Goal: Task Accomplishment & Management: Manage account settings

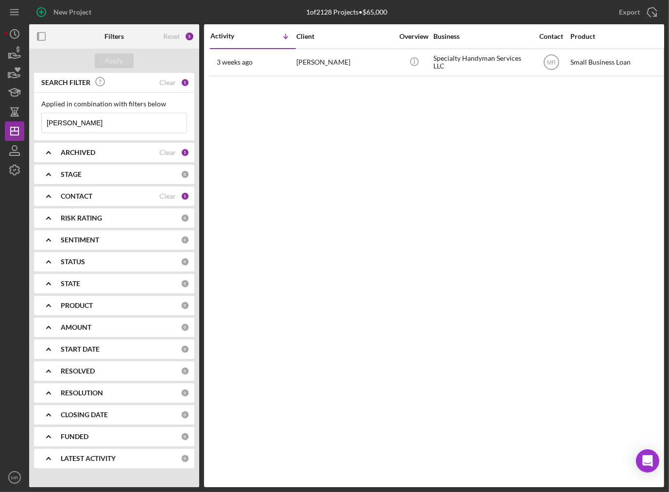
click at [130, 122] on input "[PERSON_NAME]" at bounding box center [114, 122] width 145 height 19
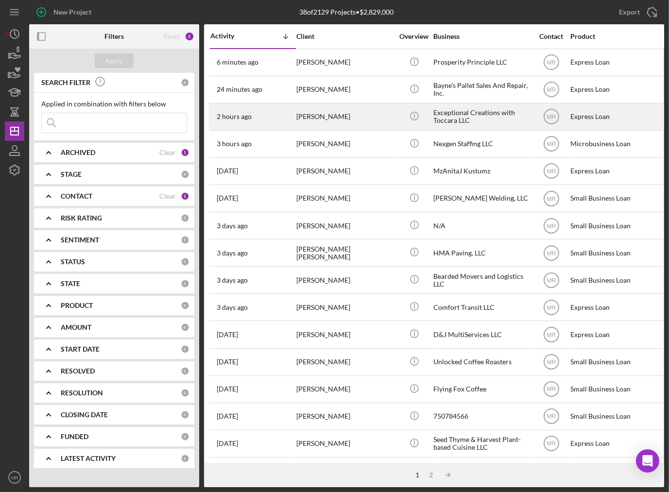
click at [317, 120] on div "[PERSON_NAME]" at bounding box center [344, 117] width 97 height 26
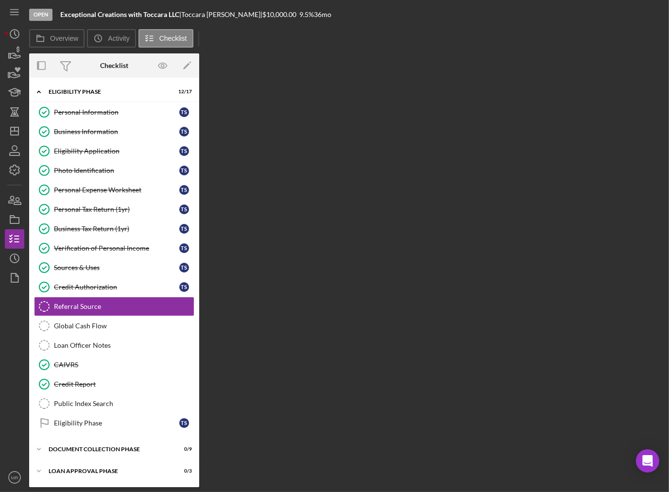
scroll to position [17, 0]
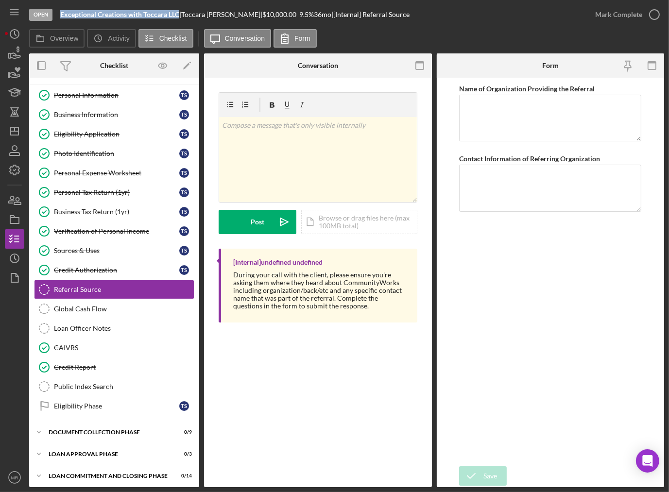
drag, startPoint x: 60, startPoint y: 13, endPoint x: 179, endPoint y: 15, distance: 118.5
click at [179, 15] on b "Exceptional Creations with Toccara LLC" at bounding box center [119, 14] width 119 height 8
copy b "Exceptional Creations with Toccara LLC"
click at [117, 189] on div "Personal Tax Return (1yr)" at bounding box center [116, 192] width 125 height 8
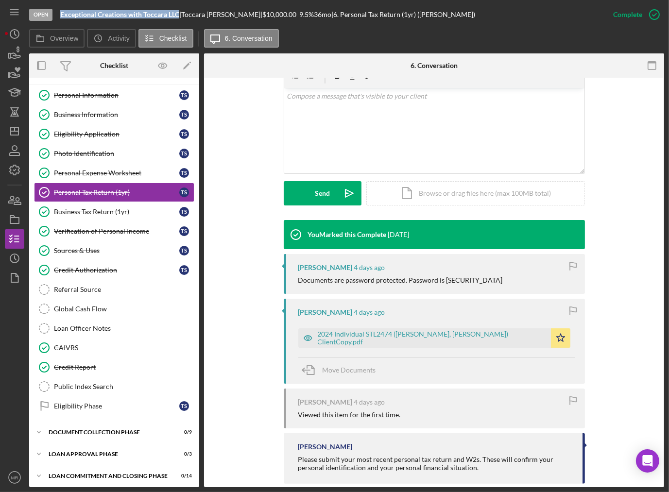
scroll to position [196, 0]
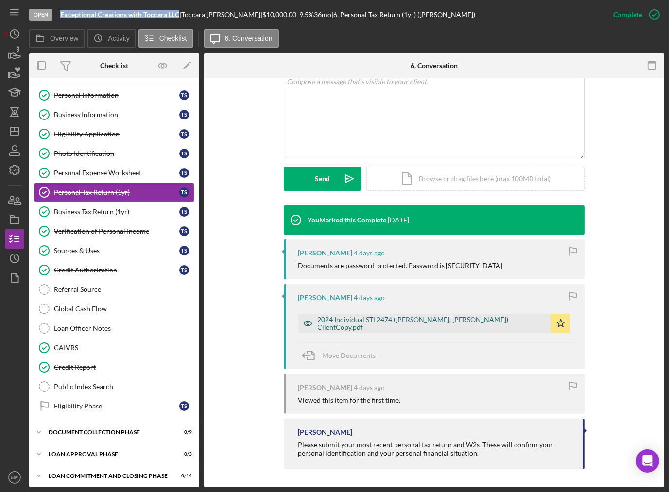
click at [395, 323] on div "2024 Individual STL2474 ([PERSON_NAME], [PERSON_NAME]) ClientCopy.pdf" at bounding box center [432, 324] width 228 height 16
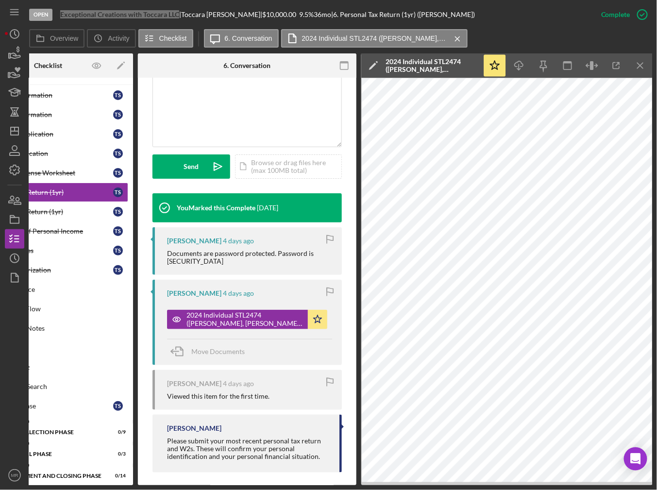
scroll to position [220, 0]
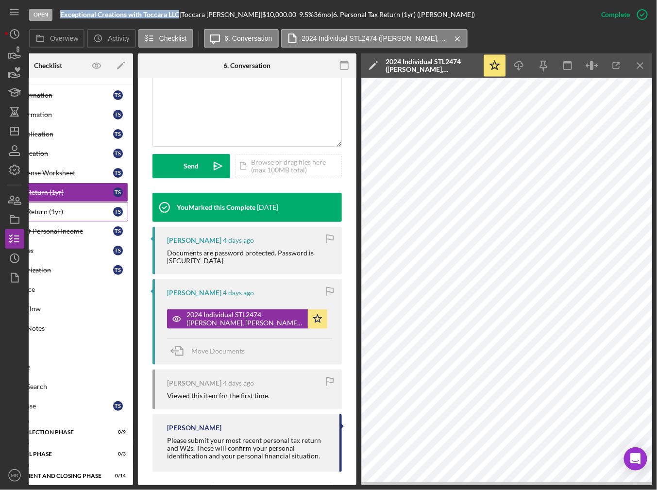
click at [63, 204] on link "Business Tax Return (1yr) Business Tax Return (1yr) T S" at bounding box center [48, 211] width 160 height 19
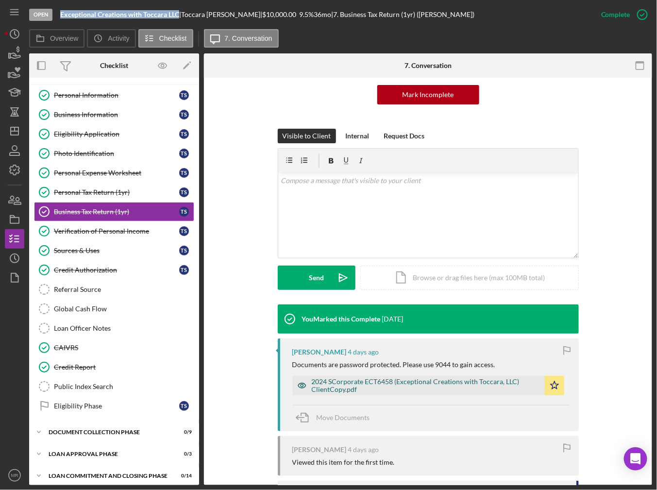
click at [372, 383] on div "2024 SCorporate ECT6458 (Exceptional Creations with Toccara, LLC) ClientCopy.pdf" at bounding box center [426, 386] width 228 height 16
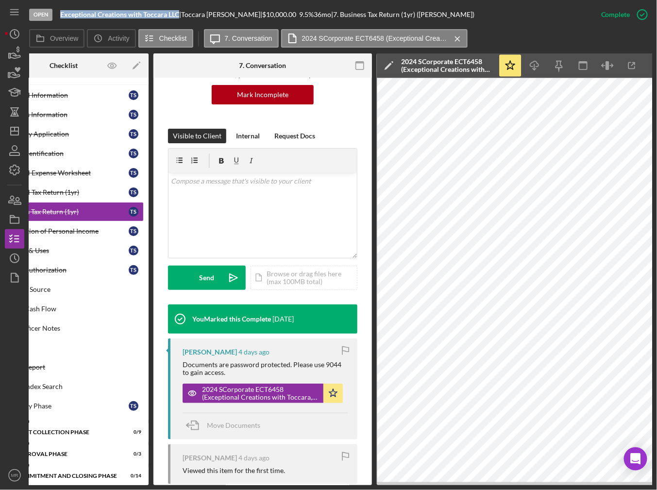
scroll to position [0, 63]
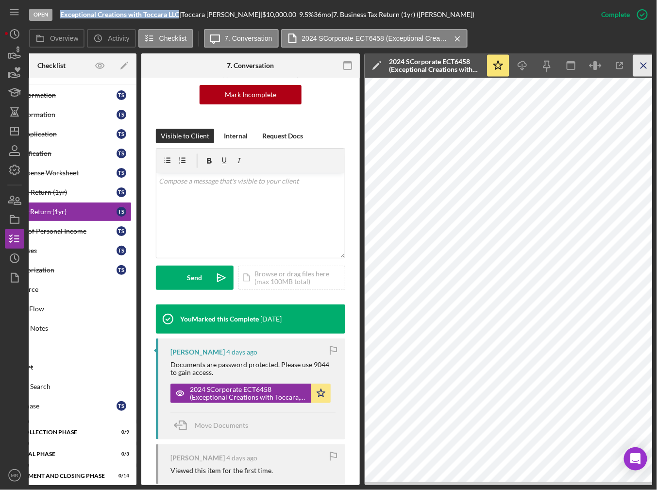
click at [636, 62] on icon "Icon/Menu Close" at bounding box center [644, 66] width 22 height 22
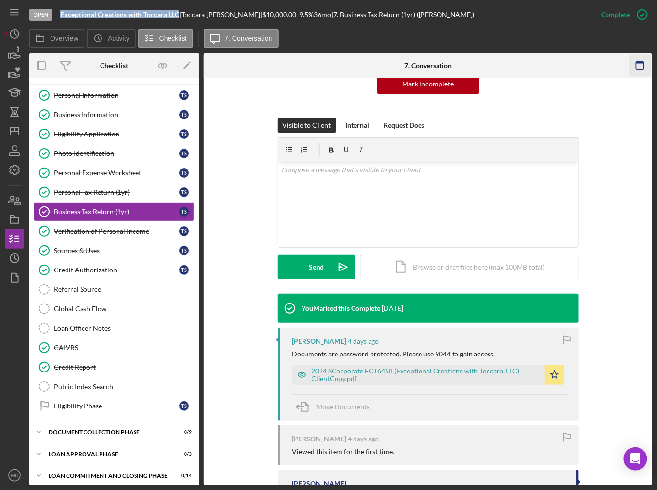
scroll to position [97, 0]
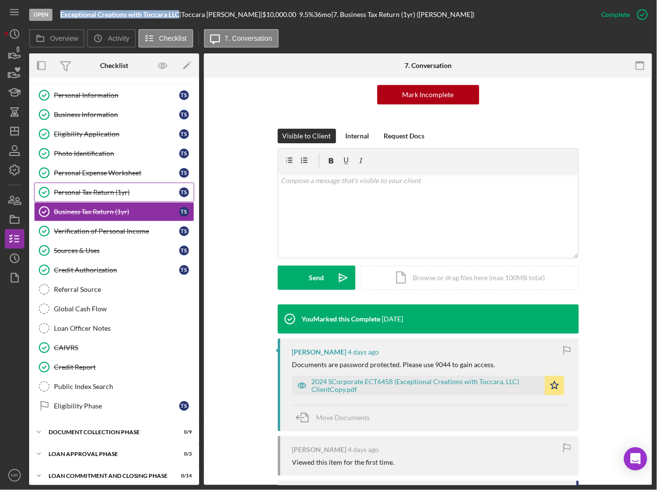
click at [113, 192] on div "Personal Tax Return (1yr)" at bounding box center [116, 192] width 125 height 8
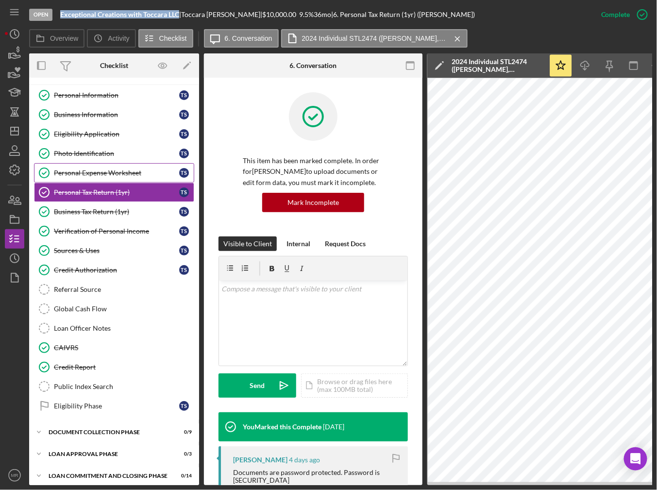
click at [134, 176] on link "Personal Expense Worksheet Personal Expense Worksheet T S" at bounding box center [114, 172] width 160 height 19
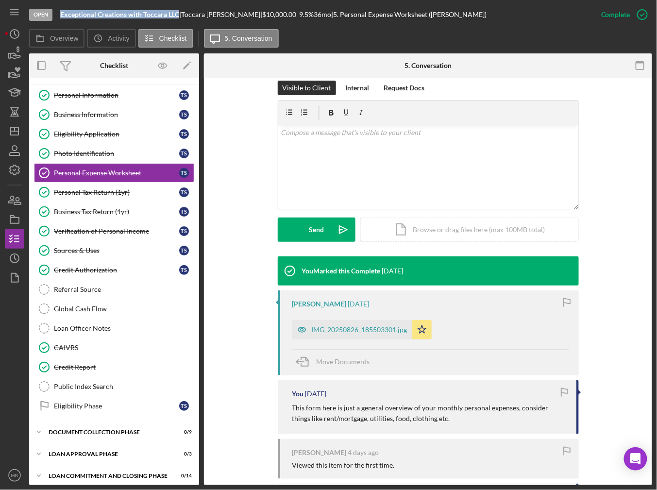
scroll to position [146, 0]
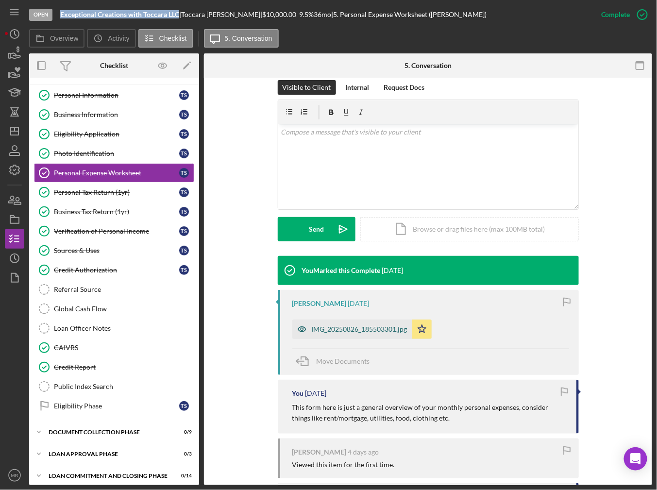
click at [371, 332] on div "IMG_20250826_185503301.jpg" at bounding box center [360, 329] width 96 height 8
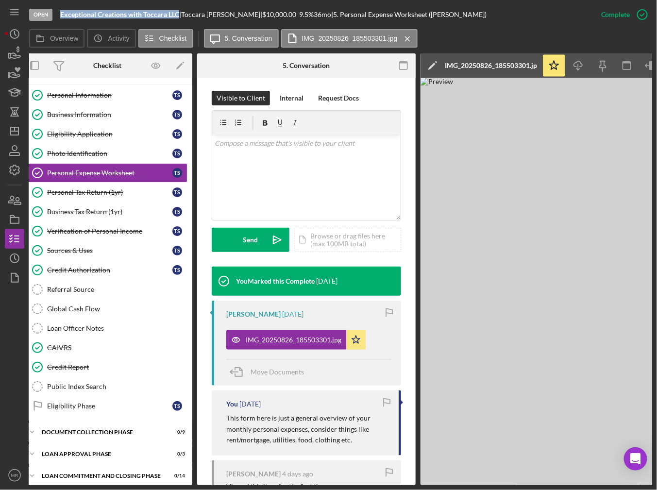
scroll to position [0, 0]
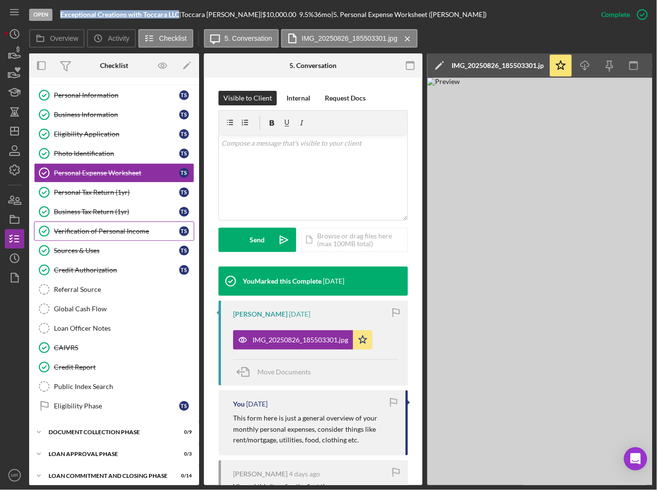
click at [88, 224] on link "Verification of Personal Income Verification of Personal Income T S" at bounding box center [114, 231] width 160 height 19
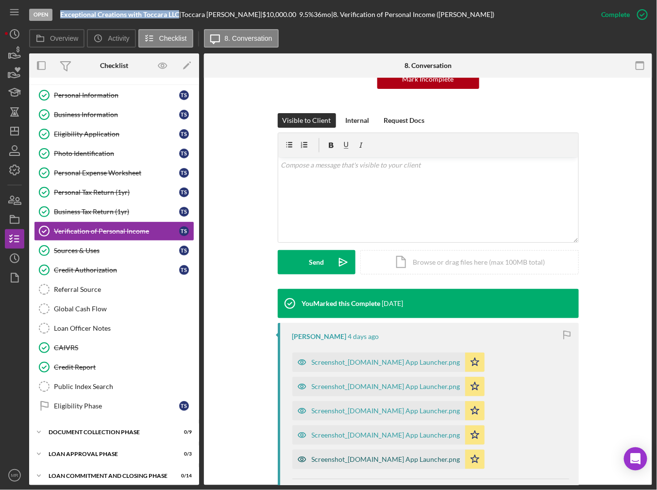
scroll to position [146, 0]
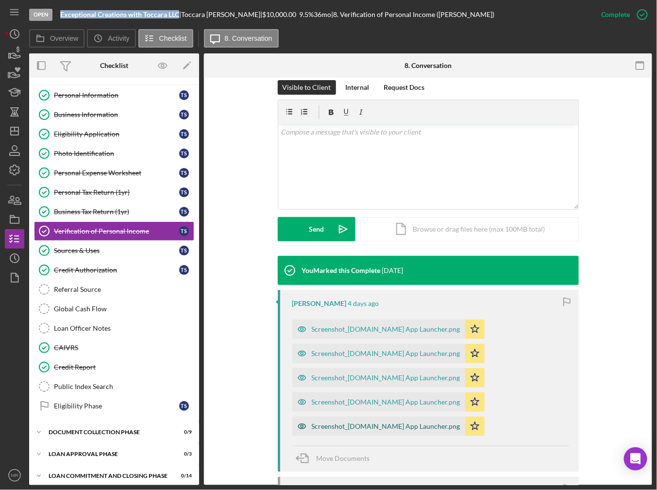
click at [377, 427] on div "Screenshot_[DOMAIN_NAME] App Launcher.png" at bounding box center [386, 427] width 149 height 8
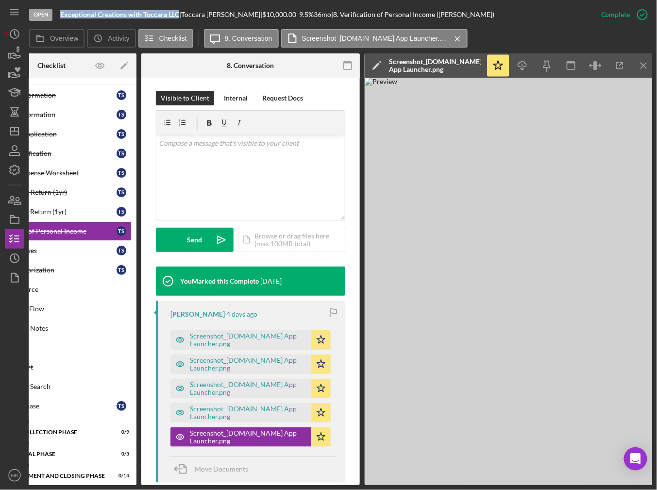
scroll to position [0, 66]
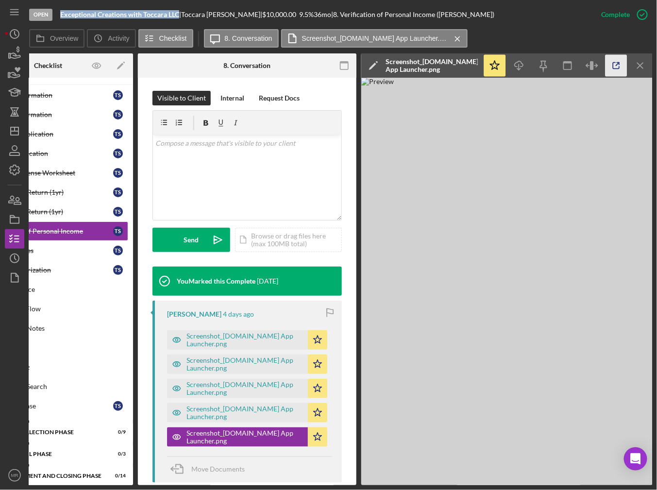
click at [607, 68] on icon "button" at bounding box center [617, 66] width 22 height 22
drag, startPoint x: 286, startPoint y: 481, endPoint x: 232, endPoint y: 481, distance: 54.4
click at [232, 478] on div "You Marked this Complete [DATE] [PERSON_NAME] [DATE] Screenshot_[DOMAIN_NAME] A…" at bounding box center [247, 439] width 189 height 344
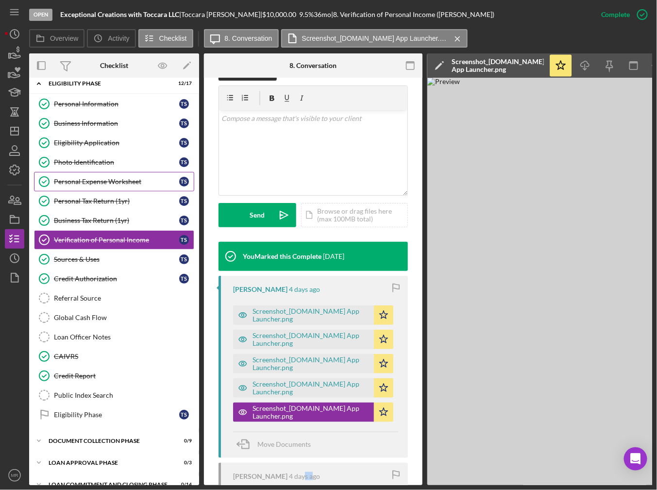
scroll to position [0, 0]
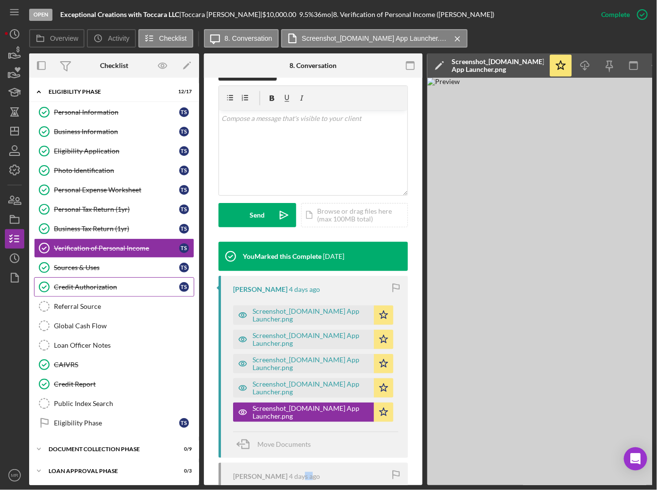
click at [113, 280] on link "Credit Authorization Credit Authorization T S" at bounding box center [114, 286] width 160 height 19
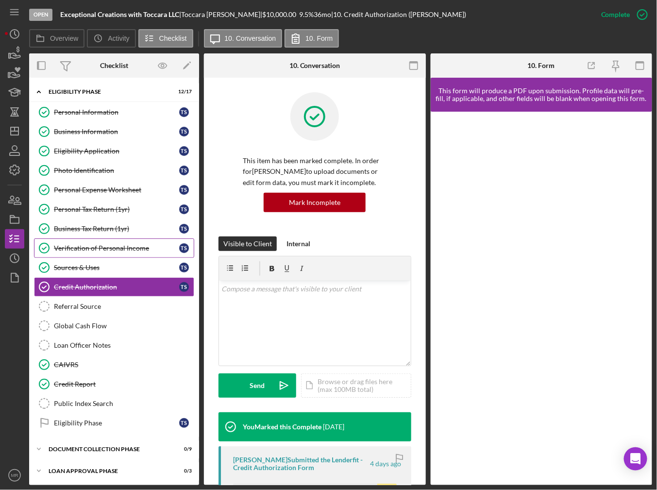
click at [113, 246] on div "Verification of Personal Income" at bounding box center [116, 248] width 125 height 8
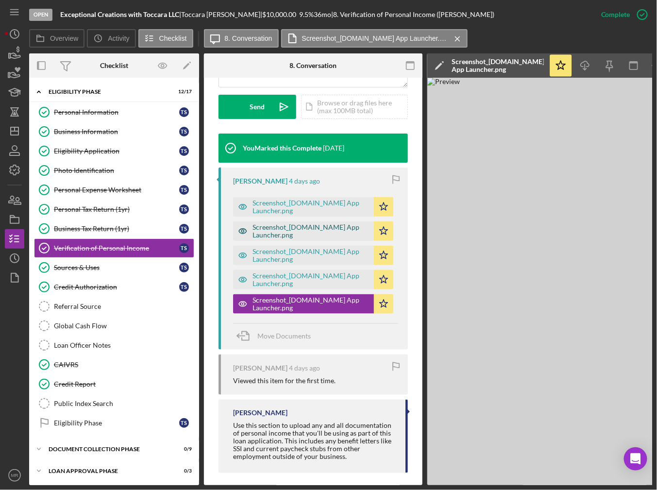
scroll to position [288, 0]
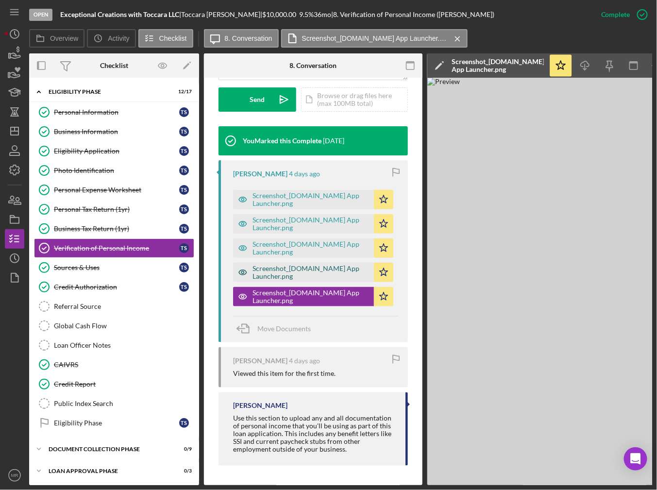
click at [286, 273] on div "Screenshot_[DOMAIN_NAME] App Launcher.png" at bounding box center [311, 273] width 117 height 16
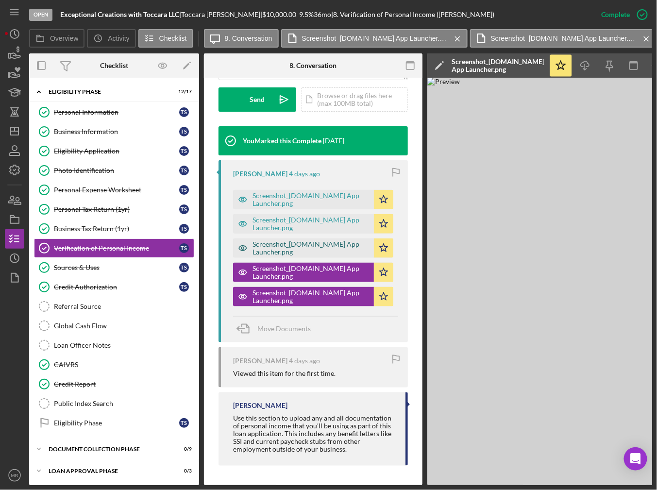
click at [291, 244] on div "Screenshot_[DOMAIN_NAME] App Launcher.png" at bounding box center [311, 248] width 117 height 16
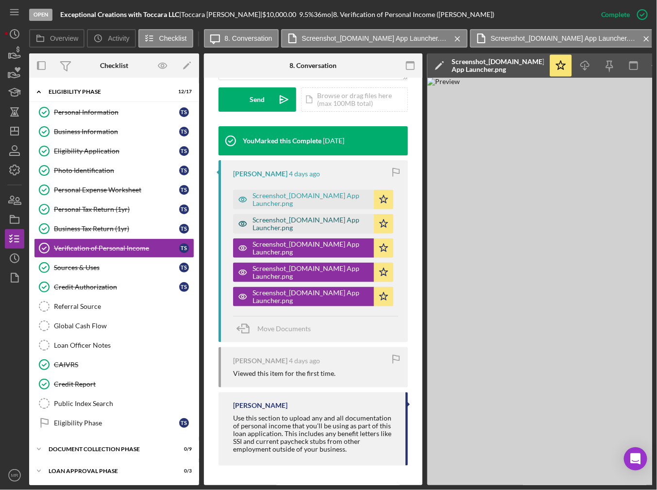
click at [298, 220] on div "Screenshot_[DOMAIN_NAME] App Launcher.png" at bounding box center [311, 224] width 117 height 16
click at [302, 204] on div "Screenshot_[DOMAIN_NAME] App Launcher.png" at bounding box center [311, 200] width 117 height 16
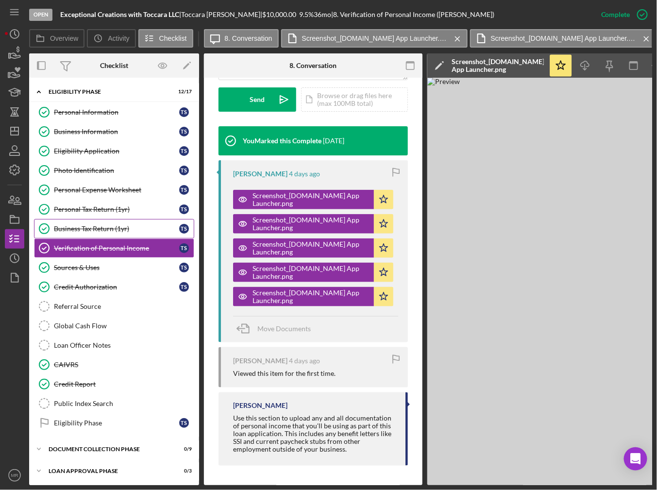
click at [126, 219] on link "Business Tax Return (1yr) Business Tax Return (1yr) T S" at bounding box center [114, 228] width 160 height 19
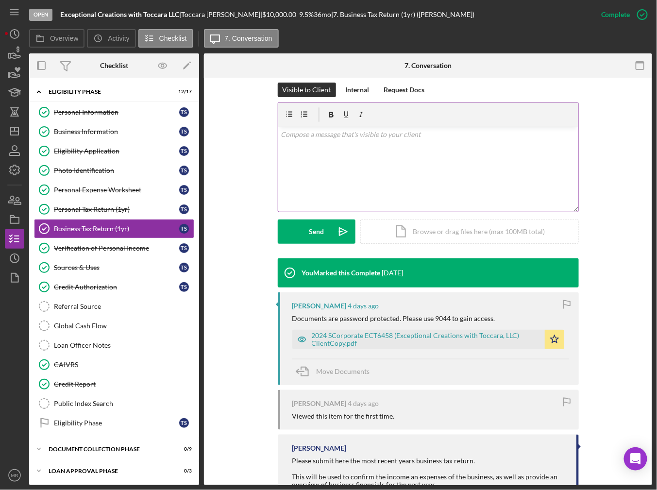
scroll to position [146, 0]
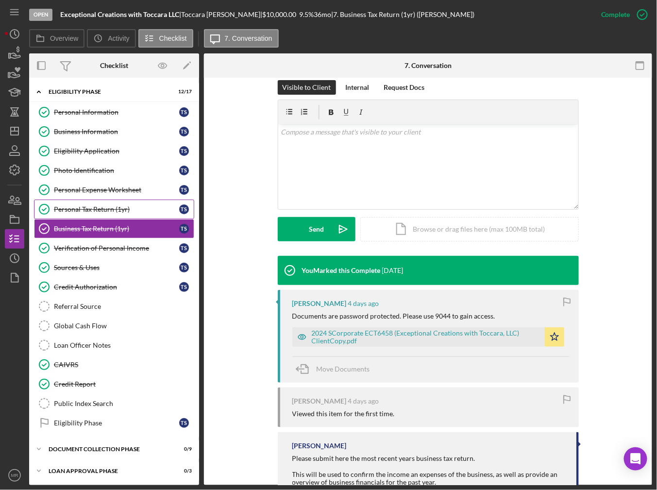
click at [105, 207] on div "Personal Tax Return (1yr)" at bounding box center [116, 209] width 125 height 8
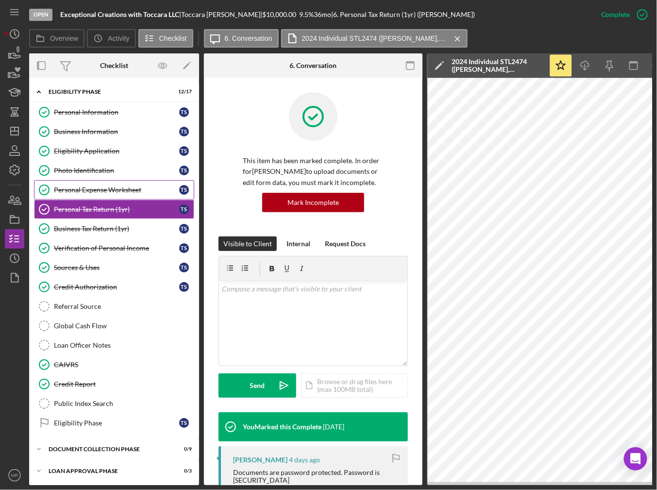
click at [112, 188] on div "Personal Expense Worksheet" at bounding box center [116, 190] width 125 height 8
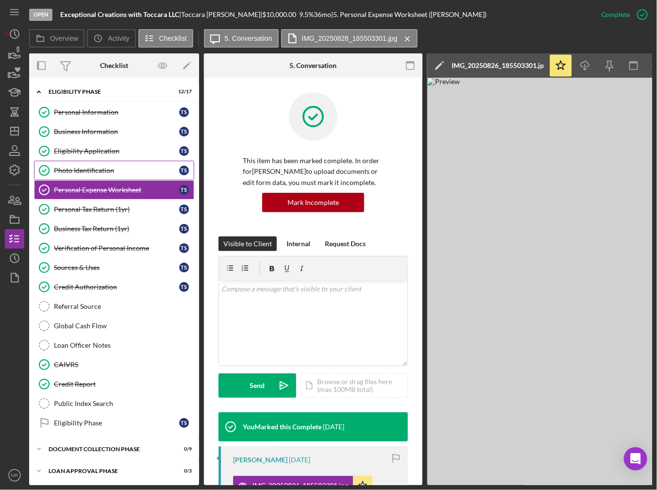
click at [113, 173] on div "Photo Identification" at bounding box center [116, 171] width 125 height 8
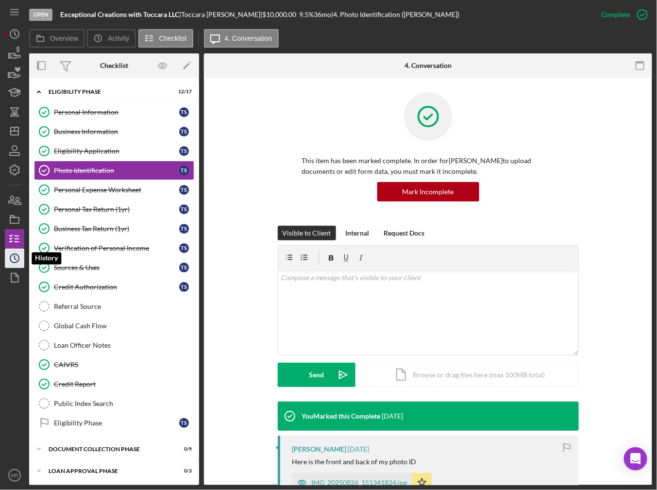
click at [20, 260] on icon "Icon/History" at bounding box center [14, 258] width 24 height 24
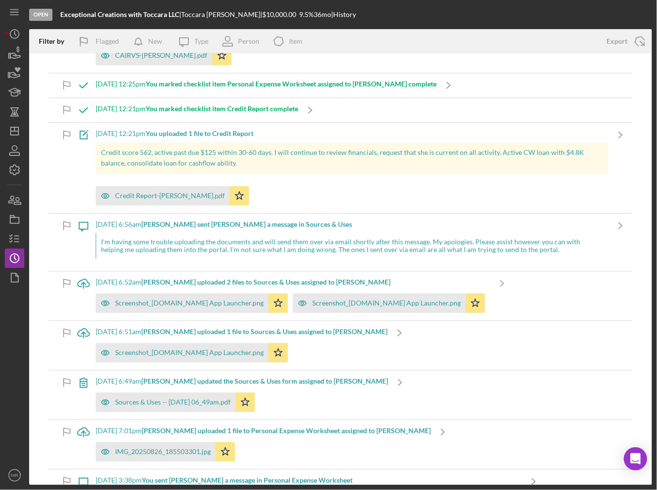
scroll to position [631, 0]
click at [386, 299] on div "Screenshot_[DOMAIN_NAME] App Launcher.png" at bounding box center [386, 303] width 149 height 8
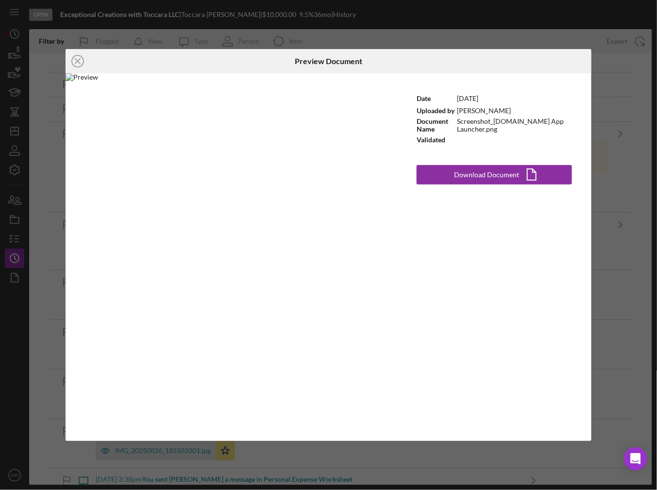
click at [620, 111] on div "Icon/Close Preview Document Date [DATE] Uploaded by [PERSON_NAME] Document Name…" at bounding box center [328, 245] width 657 height 490
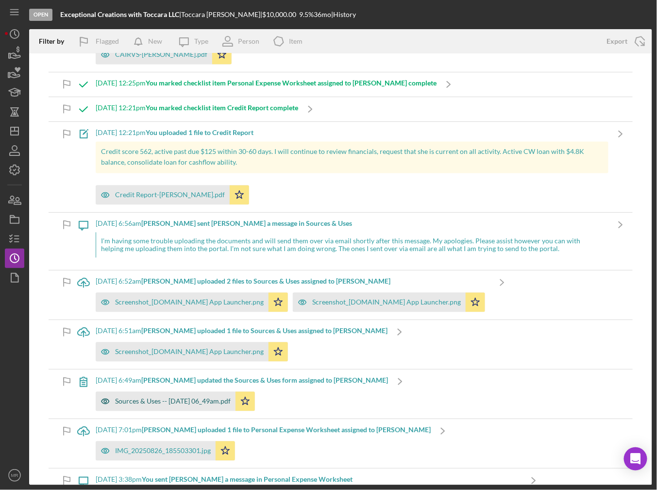
click at [196, 398] on div "Sources & Uses -- [DATE] 06_49am.pdf" at bounding box center [173, 402] width 116 height 8
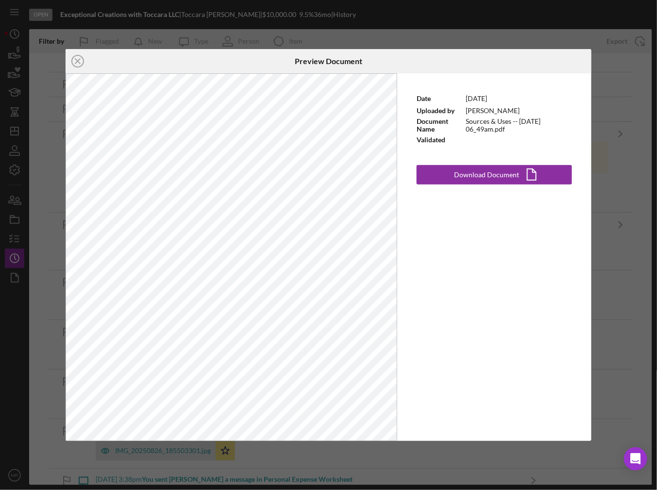
click at [633, 260] on div "Icon/Close Preview Document Date [DATE] Uploaded by [PERSON_NAME] Document Name…" at bounding box center [328, 245] width 657 height 490
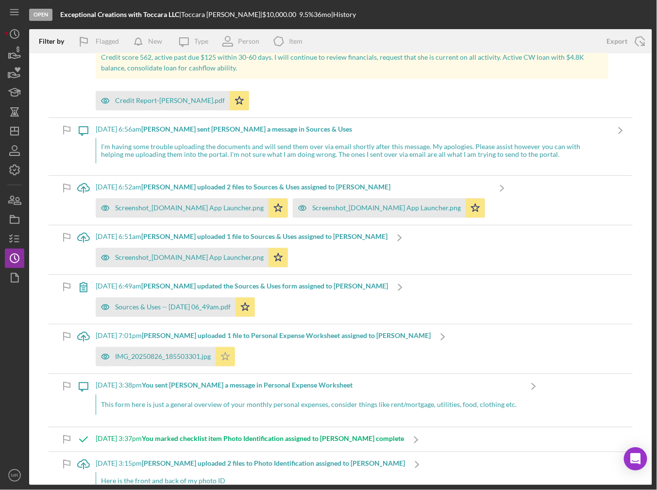
scroll to position [729, 0]
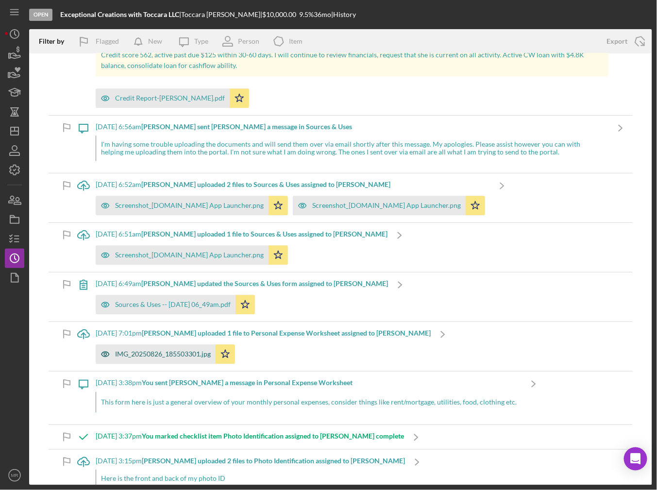
click at [180, 350] on div "IMG_20250826_185503301.jpg" at bounding box center [163, 354] width 96 height 8
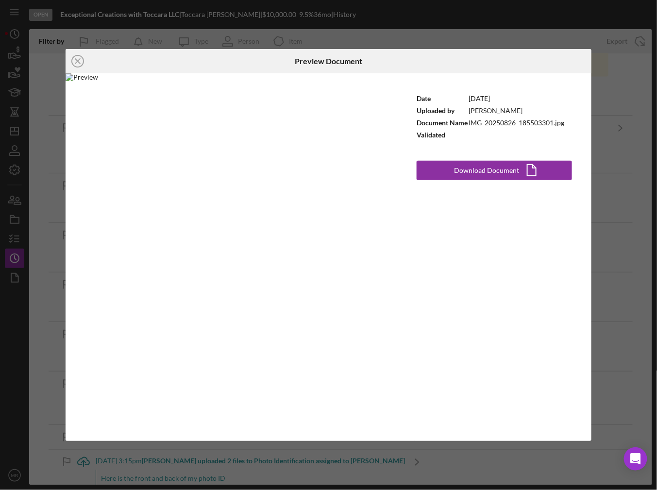
click at [622, 249] on div "Icon/Close Preview Document Date [DATE] Uploaded by [PERSON_NAME] Document Name…" at bounding box center [328, 245] width 657 height 490
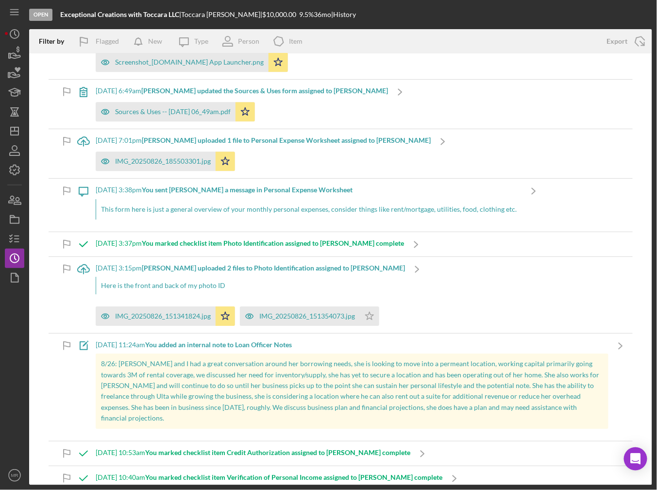
scroll to position [923, 0]
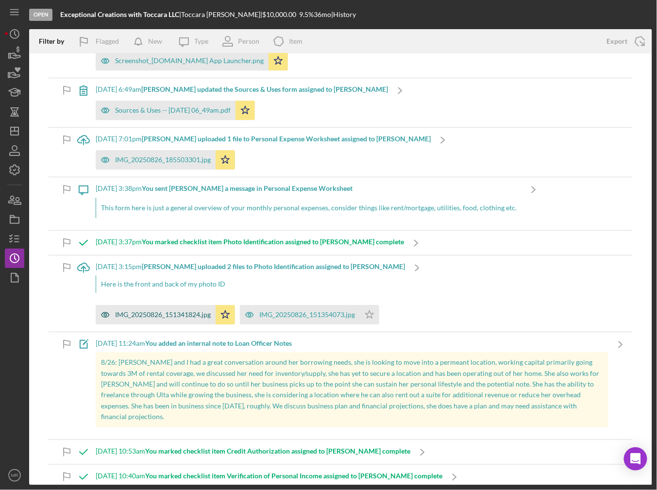
click at [174, 311] on div "IMG_20250826_151341824.jpg" at bounding box center [163, 315] width 96 height 8
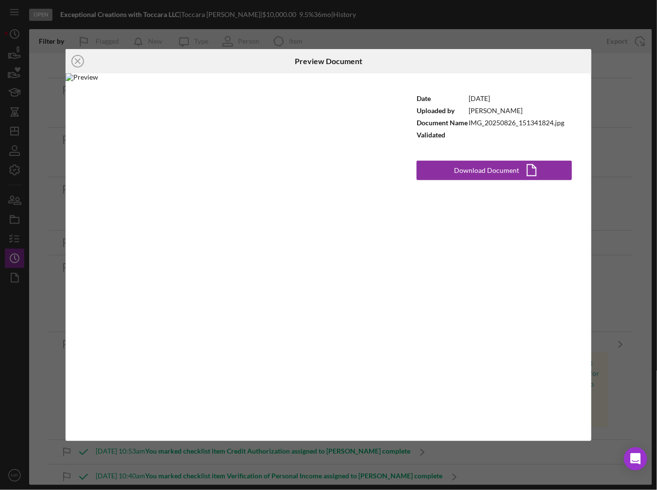
click at [626, 252] on div "Icon/Close Preview Document Date [DATE] Uploaded by [PERSON_NAME] Document Name…" at bounding box center [328, 245] width 657 height 490
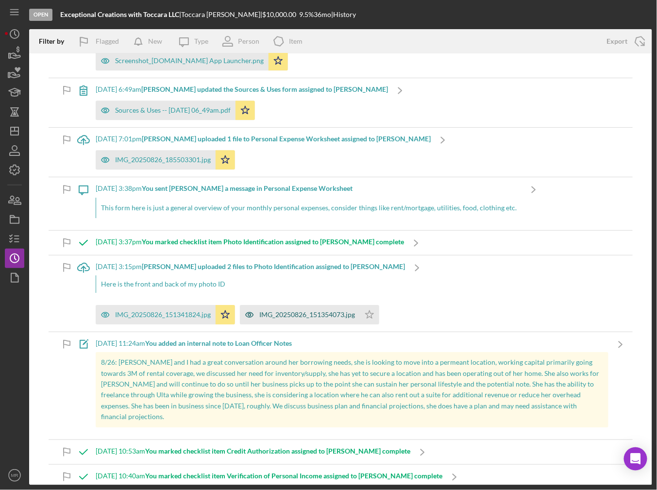
click at [282, 311] on div "IMG_20250826_151354073.jpg" at bounding box center [307, 315] width 96 height 8
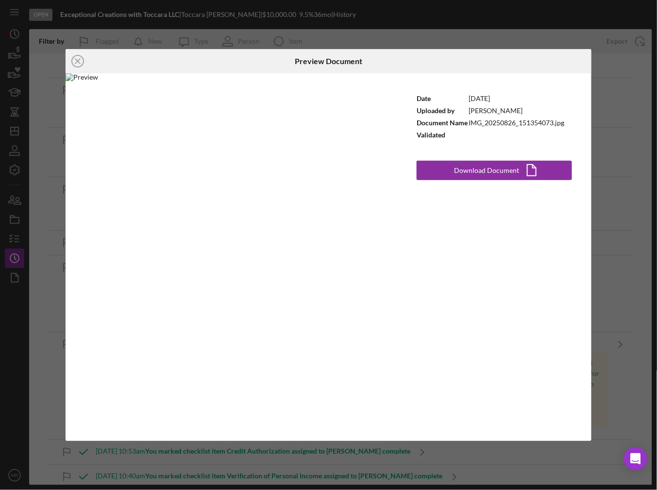
click at [594, 266] on div "Icon/Close Preview Document Date [DATE] Uploaded by [PERSON_NAME] Document Name…" at bounding box center [328, 245] width 657 height 490
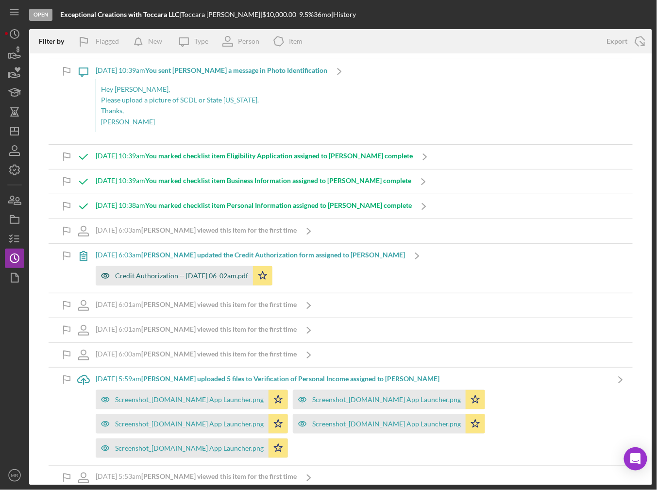
scroll to position [1409, 0]
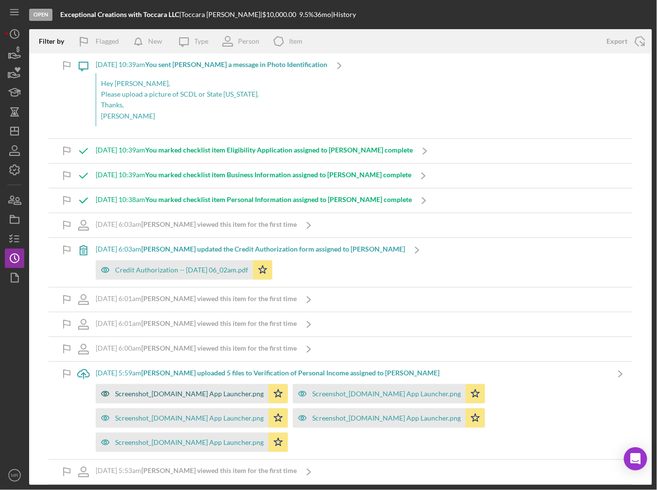
click at [219, 390] on div "Screenshot_[DOMAIN_NAME] App Launcher.png" at bounding box center [189, 394] width 149 height 8
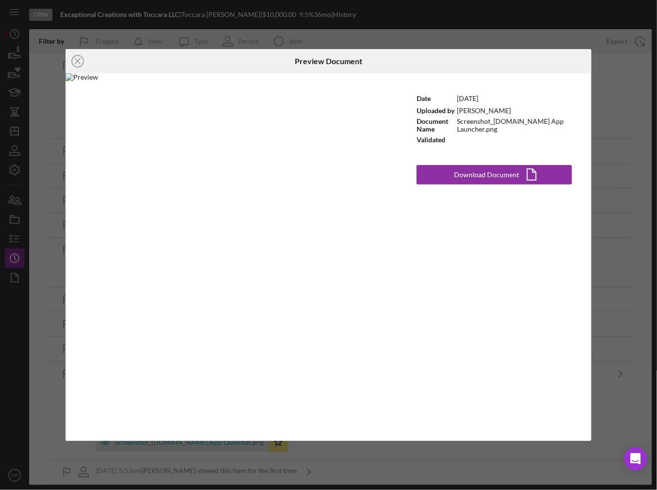
click at [600, 310] on div "Icon/Close Preview Document Date [DATE] Uploaded by [PERSON_NAME] Document Name…" at bounding box center [328, 245] width 657 height 490
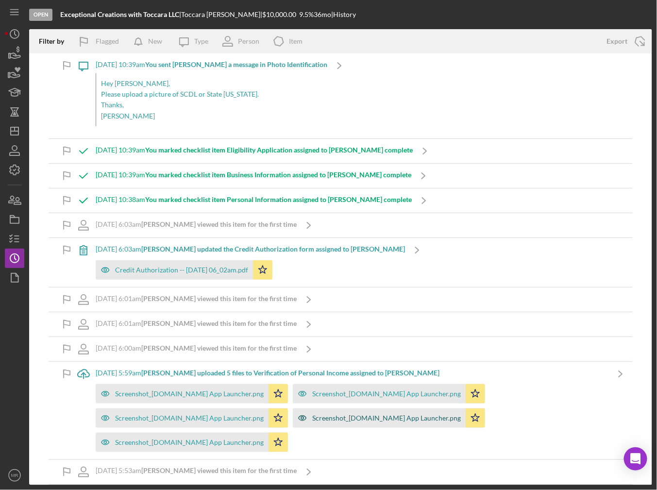
click at [434, 409] on div "Screenshot_[DOMAIN_NAME] App Launcher.png" at bounding box center [379, 418] width 173 height 19
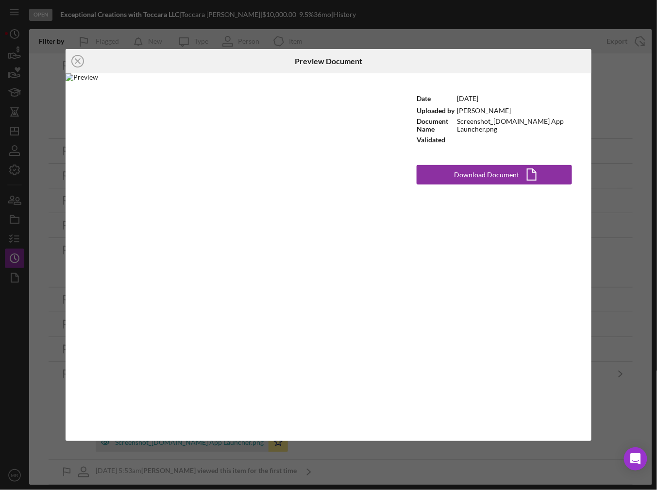
click at [620, 280] on div "Icon/Close Preview Document Date [DATE] Uploaded by [PERSON_NAME] Document Name…" at bounding box center [328, 245] width 657 height 490
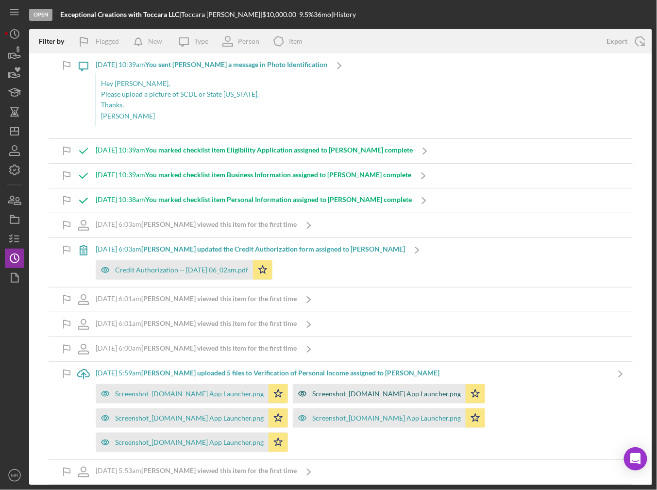
click at [423, 384] on div "Screenshot_[DOMAIN_NAME] App Launcher.png" at bounding box center [379, 393] width 173 height 19
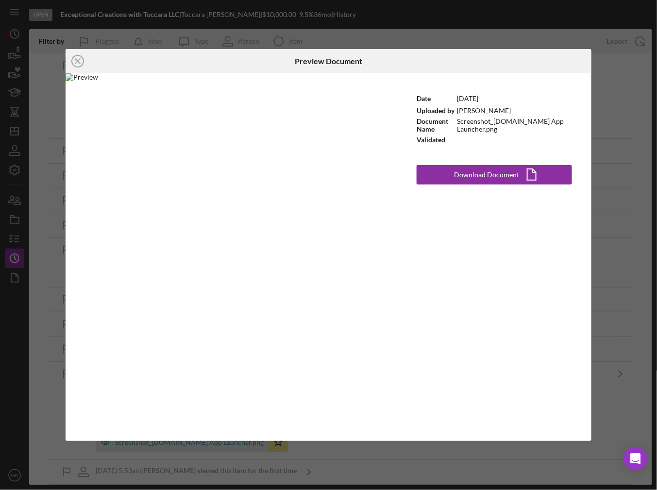
click at [633, 273] on div "Icon/Close Preview Document Date [DATE] Uploaded by [PERSON_NAME] Document Name…" at bounding box center [328, 245] width 657 height 490
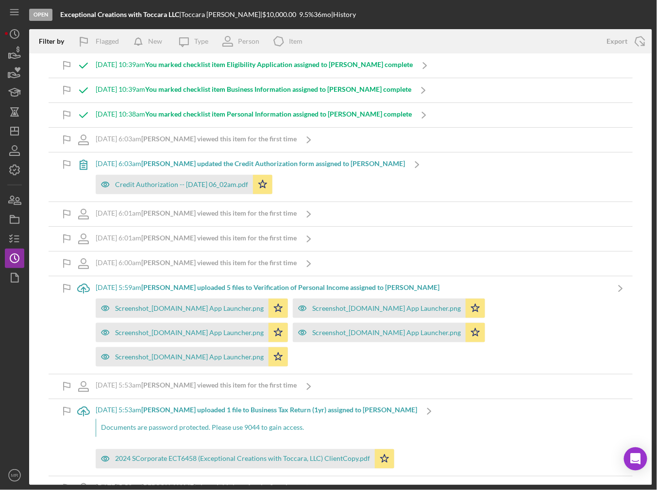
scroll to position [1506, 0]
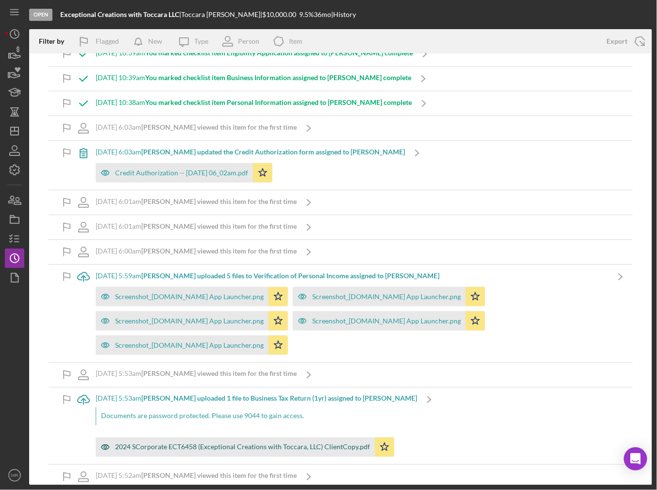
click at [256, 438] on div "2024 SCorporate ECT6458 (Exceptional Creations with Toccara, LLC) ClientCopy.pdf" at bounding box center [235, 447] width 279 height 19
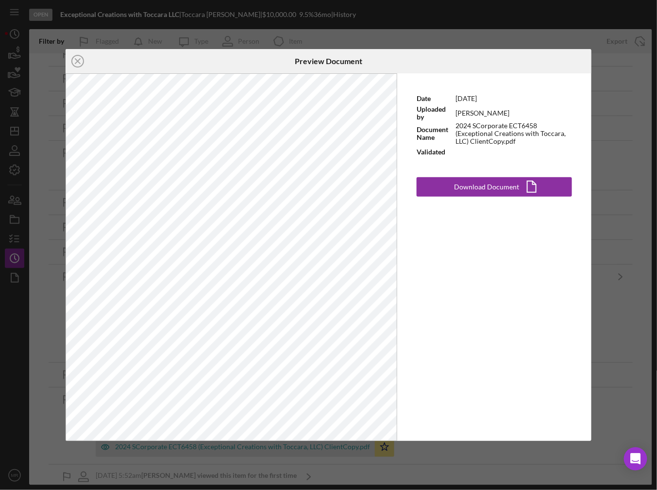
click at [615, 227] on div "Icon/Close Preview Document Date [DATE] Uploaded by [PERSON_NAME] Document Name…" at bounding box center [328, 245] width 657 height 490
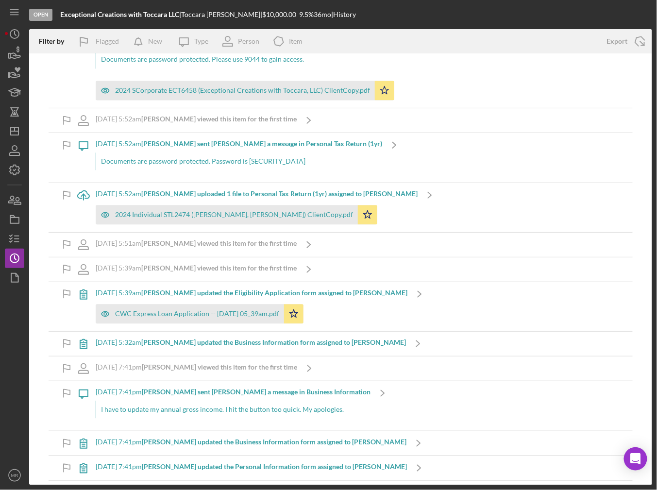
scroll to position [1878, 0]
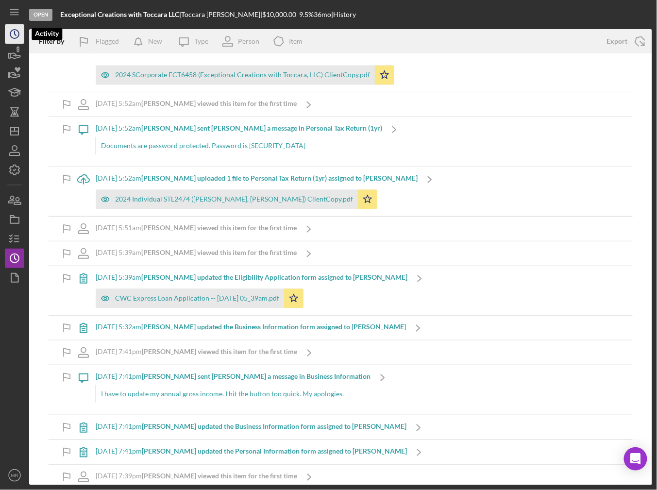
click at [13, 33] on icon "Icon/History" at bounding box center [14, 34] width 24 height 24
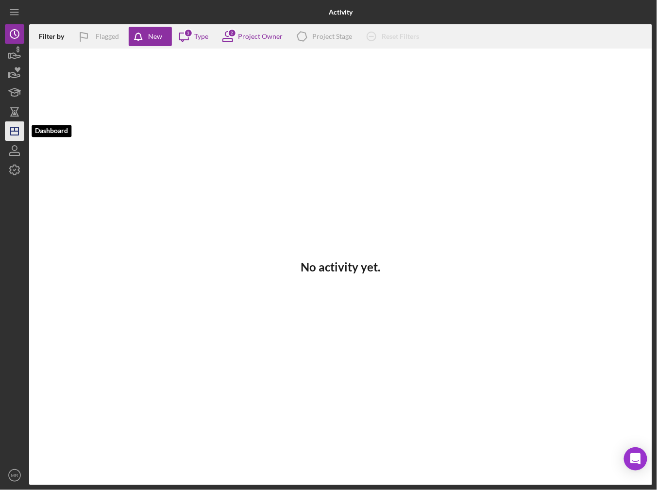
click at [9, 139] on icon "Icon/Dashboard" at bounding box center [14, 131] width 24 height 24
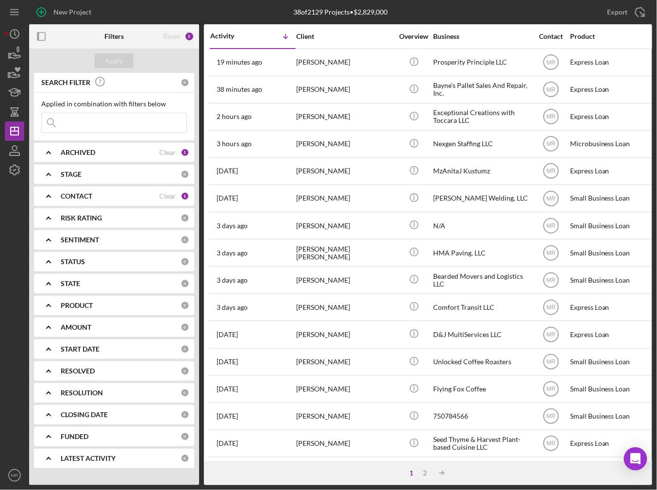
click at [77, 124] on input at bounding box center [114, 122] width 145 height 19
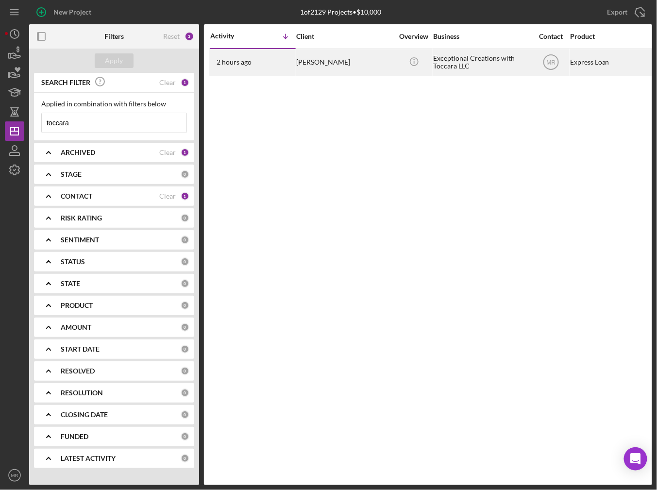
type input "toccara"
click at [333, 67] on div "[PERSON_NAME]" at bounding box center [344, 63] width 97 height 26
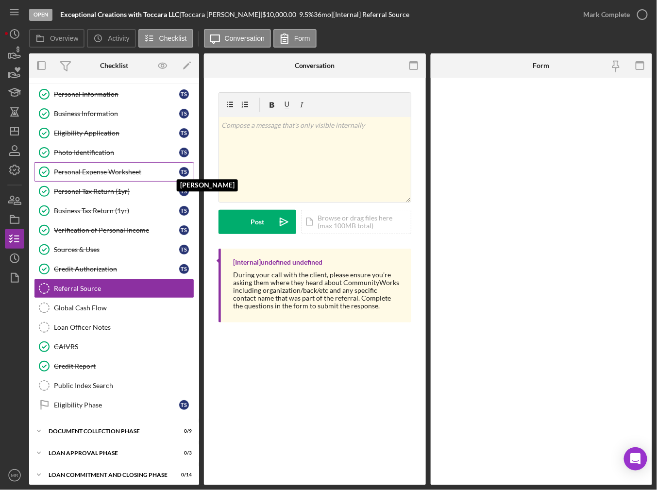
scroll to position [19, 0]
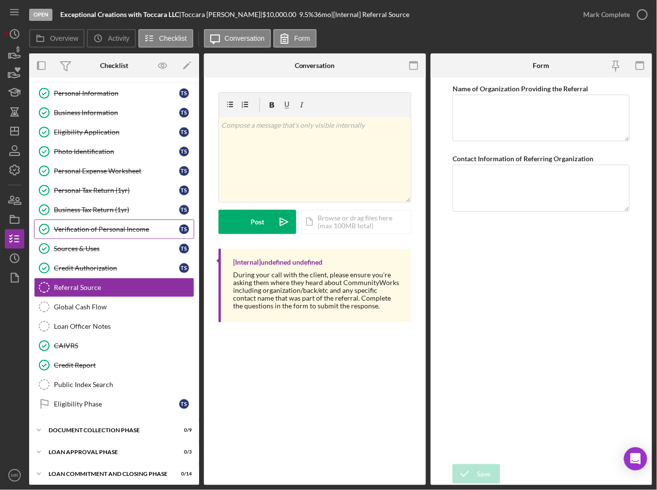
click at [107, 225] on div "Verification of Personal Income" at bounding box center [116, 229] width 125 height 8
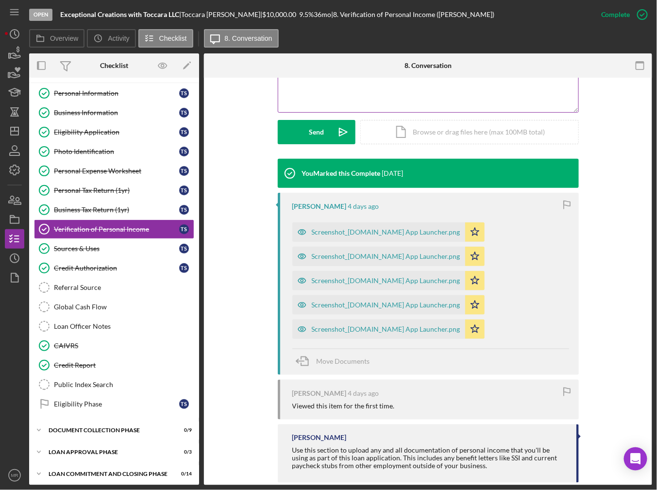
scroll to position [97, 0]
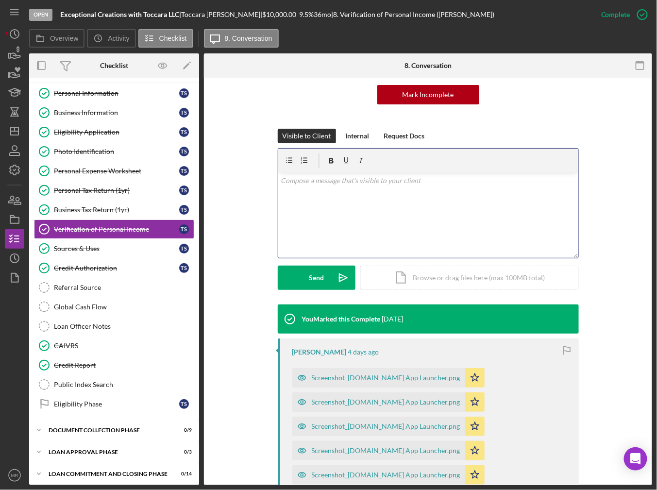
click at [354, 202] on div "v Color teal Color pink Remove color Add row above Add row below Add column bef…" at bounding box center [428, 215] width 300 height 85
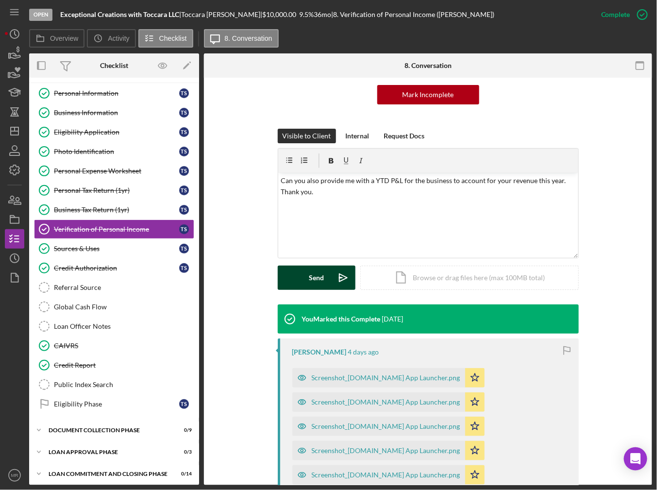
click at [313, 274] on div "Send" at bounding box center [316, 278] width 15 height 24
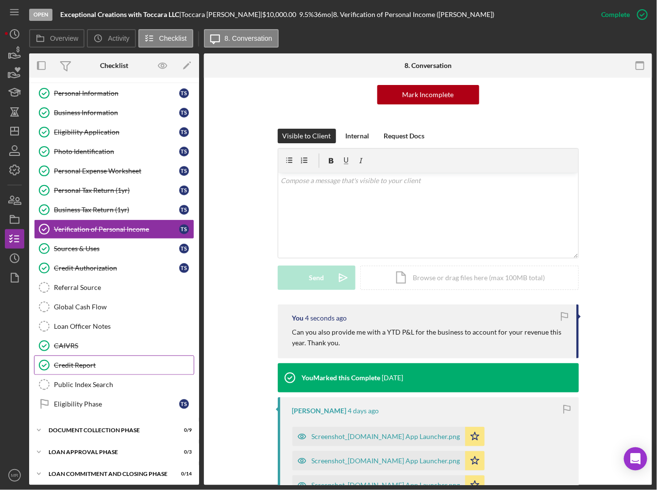
click at [80, 362] on div "Credit Report" at bounding box center [124, 365] width 140 height 8
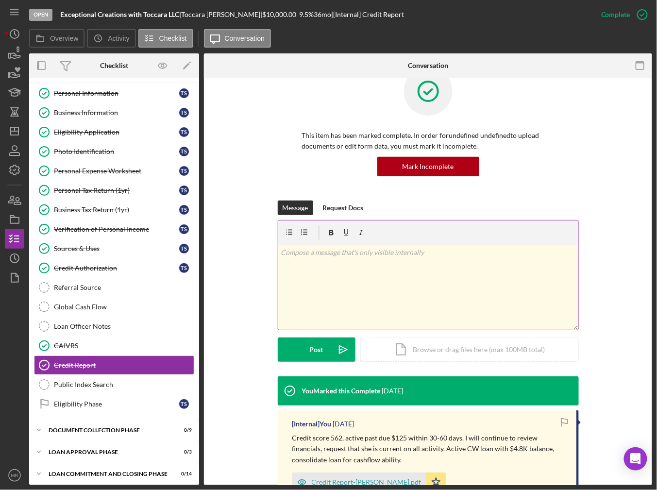
scroll to position [86, 0]
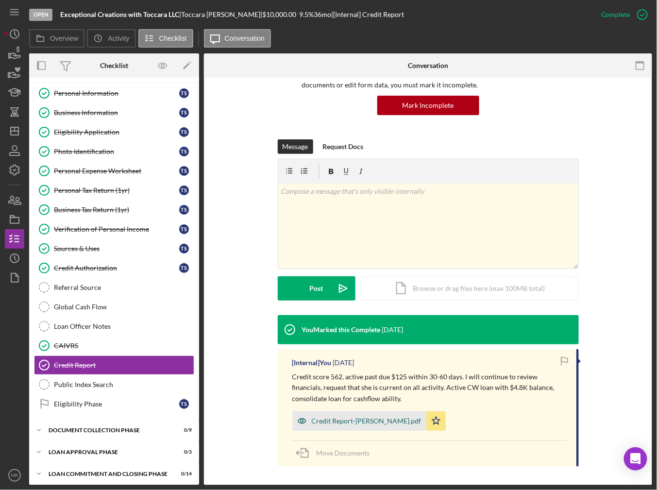
click at [361, 416] on div "Credit Report-[PERSON_NAME].pdf" at bounding box center [359, 420] width 134 height 19
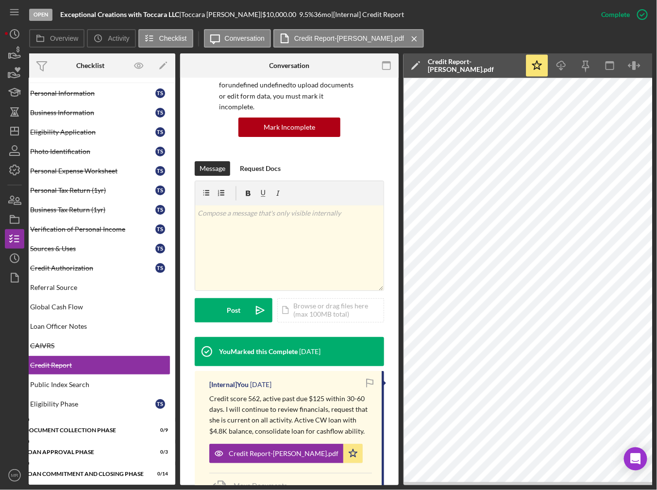
scroll to position [0, 0]
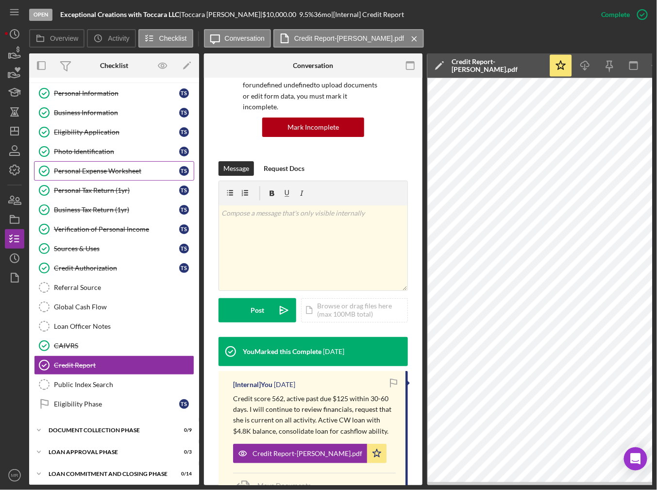
click at [118, 164] on link "Personal Expense Worksheet Personal Expense Worksheet T S" at bounding box center [114, 170] width 160 height 19
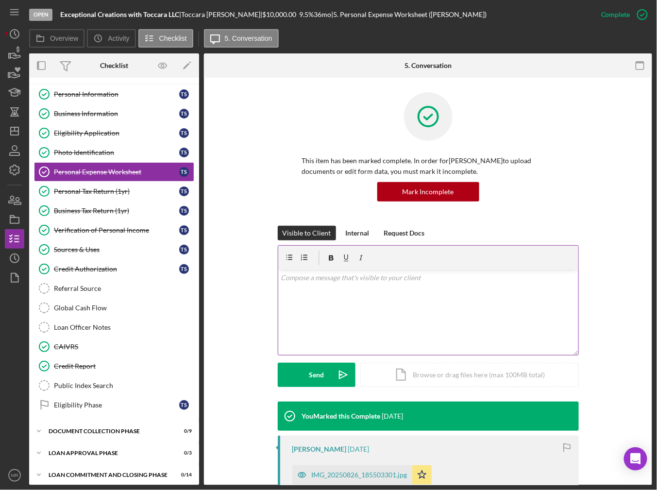
scroll to position [19, 0]
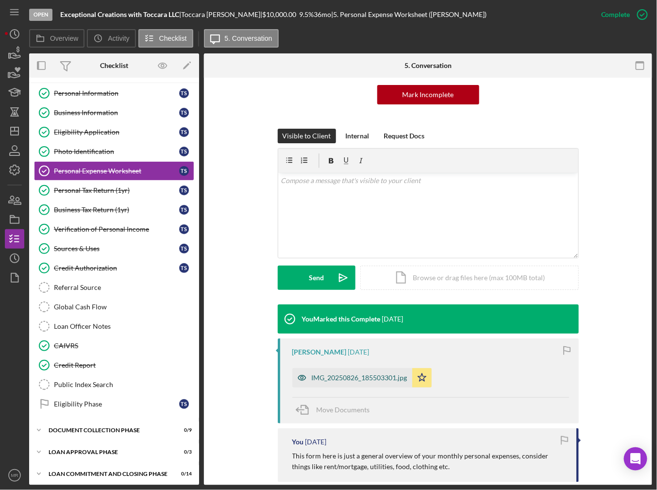
click at [366, 376] on div "IMG_20250826_185503301.jpg" at bounding box center [360, 378] width 96 height 8
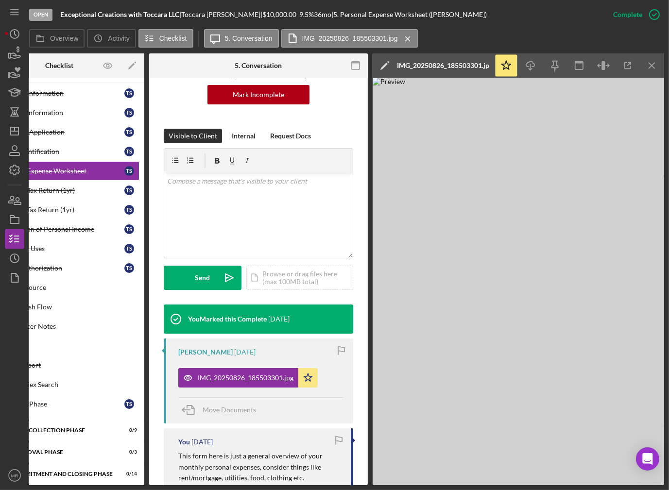
scroll to position [0, 54]
click at [19, 133] on icon "Icon/Dashboard" at bounding box center [14, 131] width 24 height 24
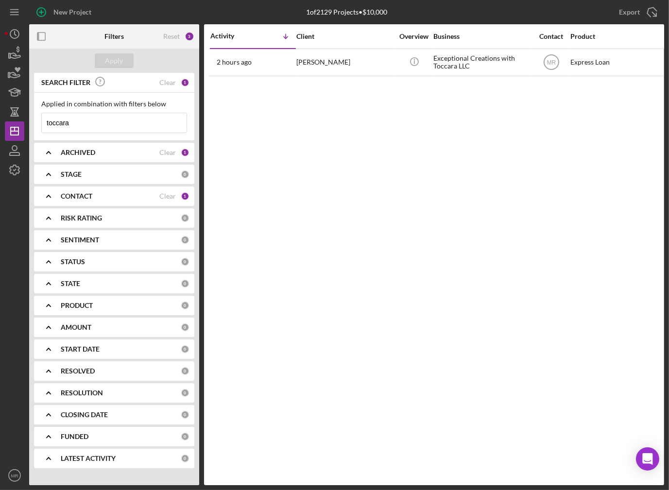
click at [70, 119] on input "toccara" at bounding box center [114, 122] width 145 height 19
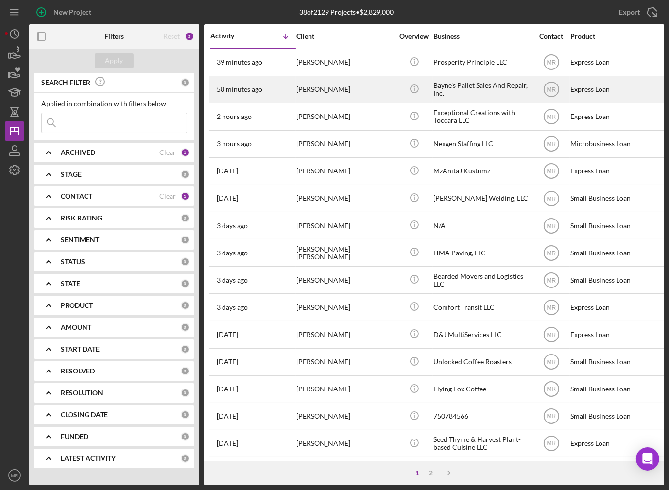
click at [301, 92] on div "[PERSON_NAME]" at bounding box center [344, 90] width 97 height 26
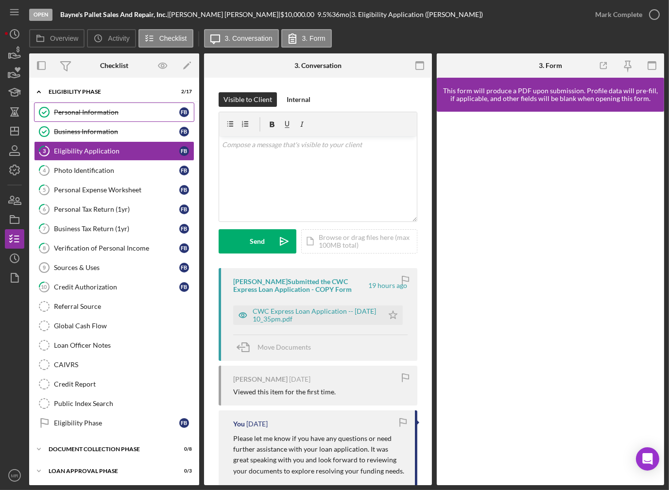
click at [110, 116] on div "Personal Information" at bounding box center [116, 112] width 125 height 8
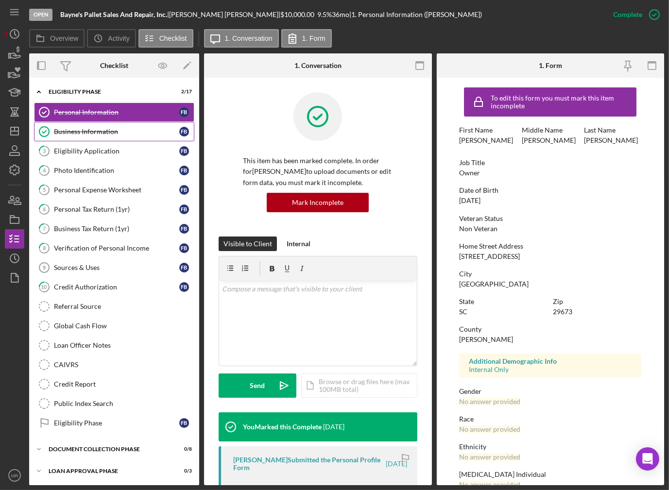
click at [114, 133] on div "Business Information" at bounding box center [116, 132] width 125 height 8
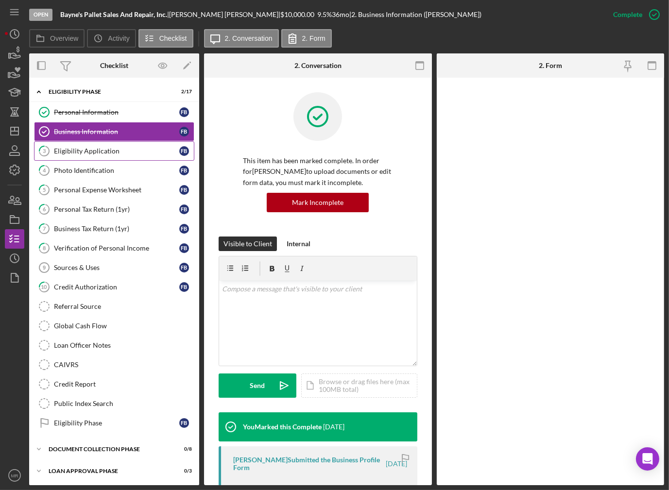
click at [115, 152] on div "Eligibility Application" at bounding box center [116, 151] width 125 height 8
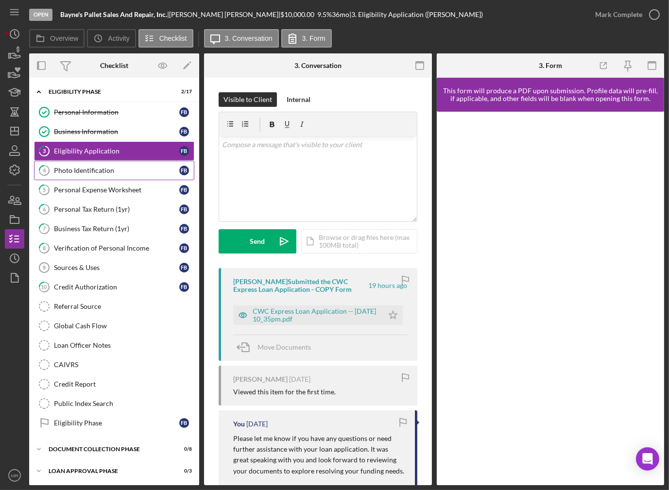
click at [114, 170] on div "Photo Identification" at bounding box center [116, 171] width 125 height 8
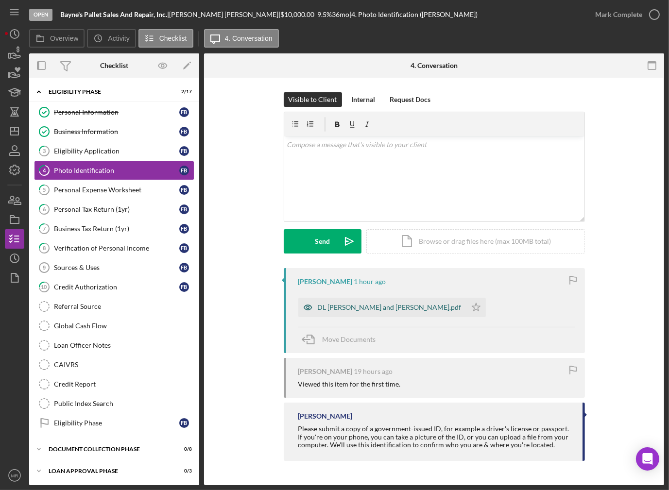
click at [381, 304] on div "DL [PERSON_NAME] and [PERSON_NAME].pdf" at bounding box center [390, 308] width 144 height 8
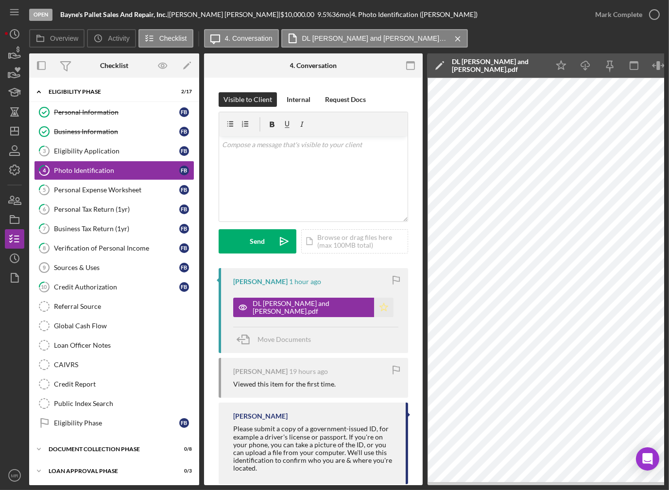
click at [374, 306] on icon "Icon/Star" at bounding box center [383, 307] width 19 height 19
click at [639, 19] on div "Mark Complete" at bounding box center [618, 14] width 47 height 19
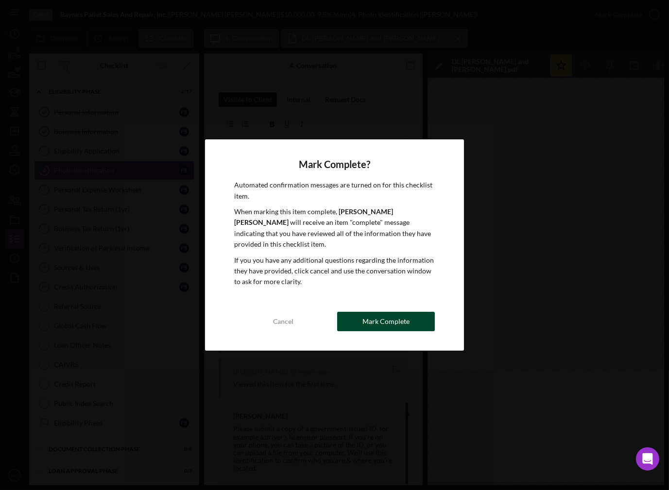
click at [365, 317] on div "Mark Complete" at bounding box center [385, 321] width 47 height 19
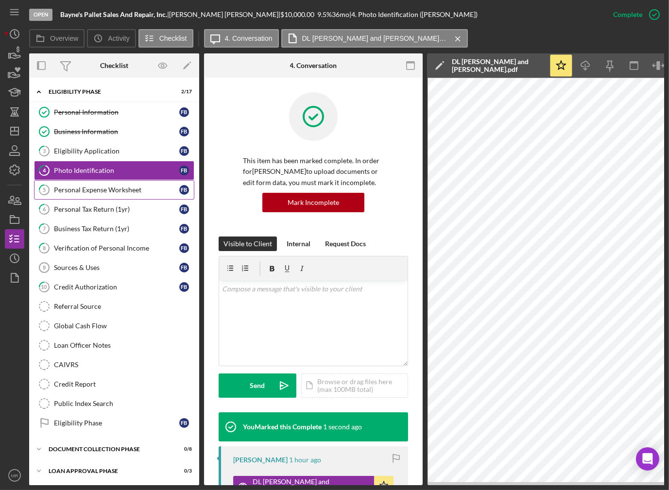
click at [118, 188] on div "Personal Expense Worksheet" at bounding box center [116, 190] width 125 height 8
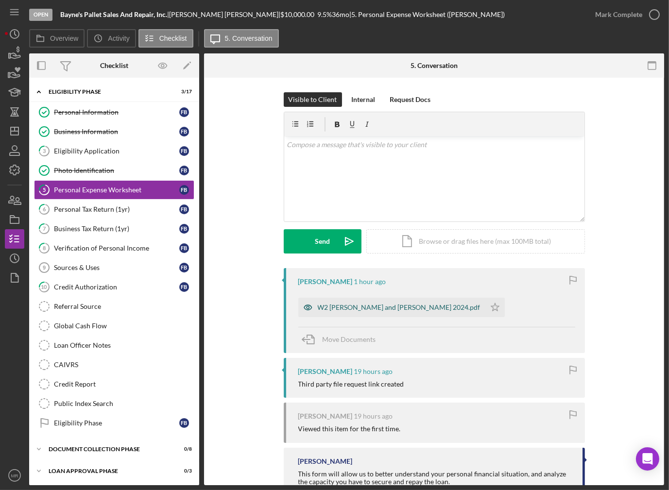
click at [357, 307] on div "W2 [PERSON_NAME] and [PERSON_NAME] 2024.pdf" at bounding box center [399, 308] width 163 height 8
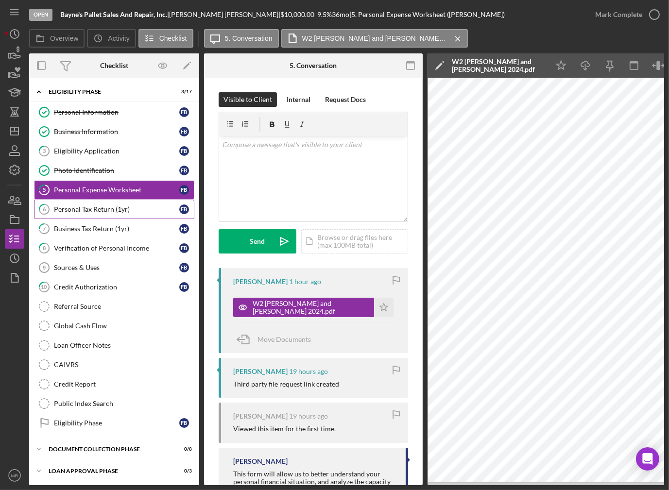
click at [140, 206] on div "Personal Tax Return (1yr)" at bounding box center [116, 209] width 125 height 8
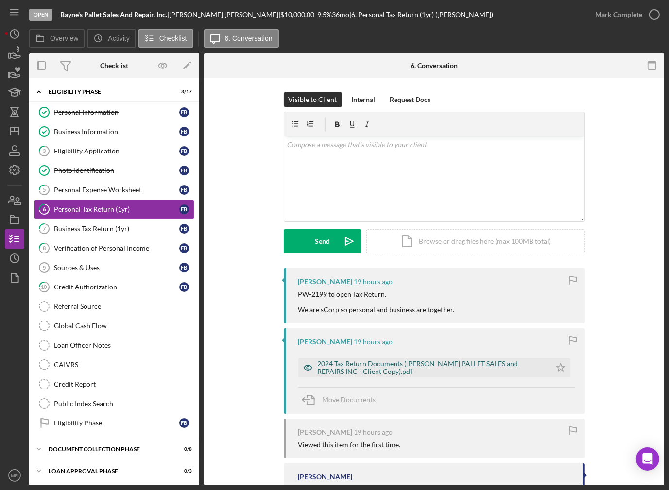
click at [385, 367] on div "2024 Tax Return Documents ([PERSON_NAME] PALLET SALES and REPAIRS INC - Client …" at bounding box center [432, 368] width 228 height 16
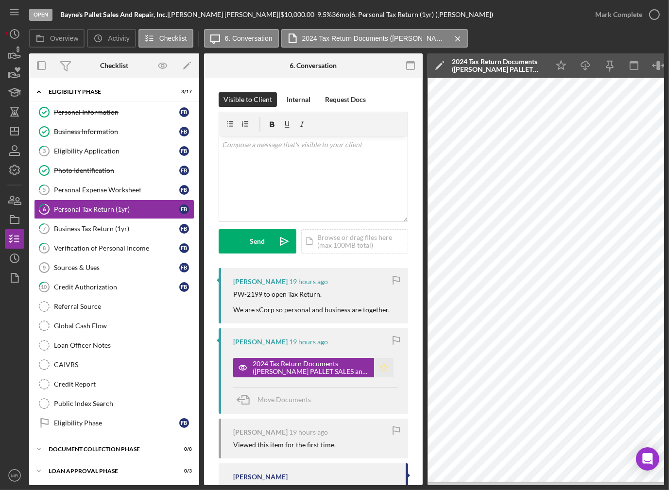
click at [386, 368] on icon "Icon/Star" at bounding box center [383, 367] width 19 height 19
click at [649, 24] on div "Mark Complete" at bounding box center [624, 14] width 79 height 29
click at [635, 16] on div "Mark Complete" at bounding box center [618, 14] width 47 height 19
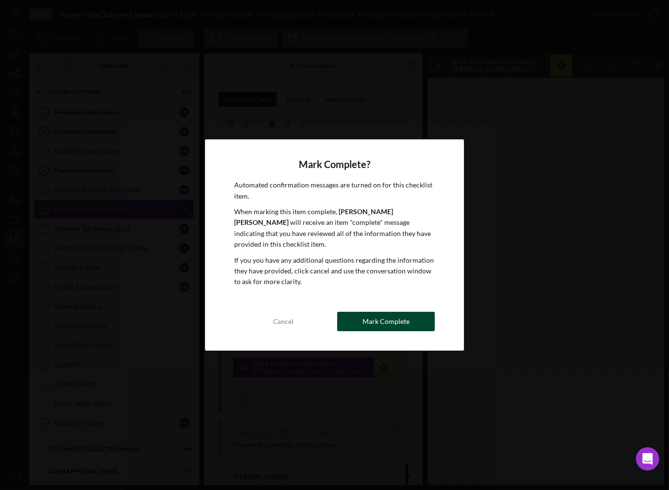
click at [358, 312] on button "Mark Complete" at bounding box center [386, 321] width 98 height 19
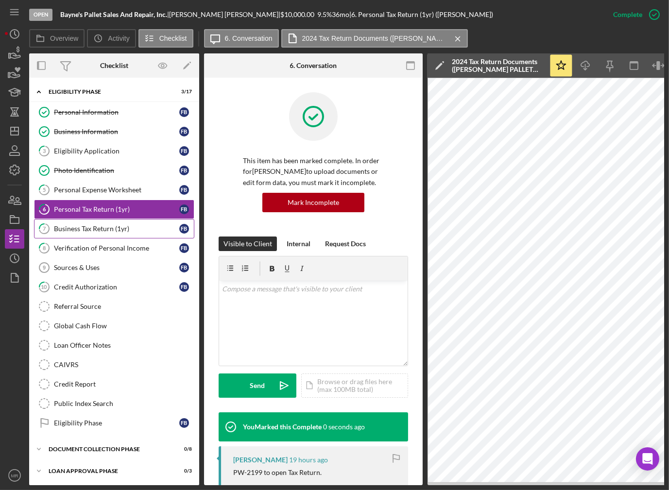
click at [96, 226] on div "Business Tax Return (1yr)" at bounding box center [116, 229] width 125 height 8
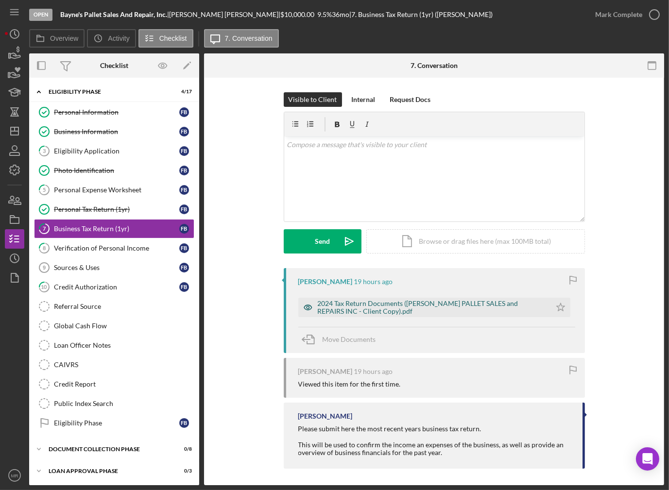
click at [372, 306] on div "2024 Tax Return Documents ([PERSON_NAME] PALLET SALES and REPAIRS INC - Client …" at bounding box center [432, 308] width 228 height 16
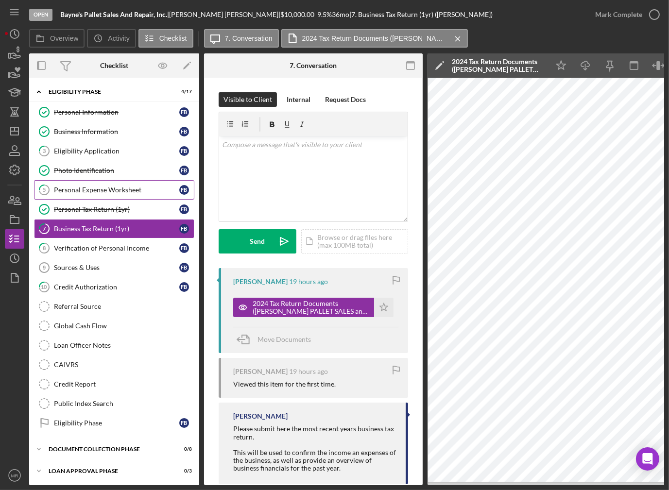
click at [93, 198] on link "5 Personal Expense Worksheet F B" at bounding box center [114, 189] width 160 height 19
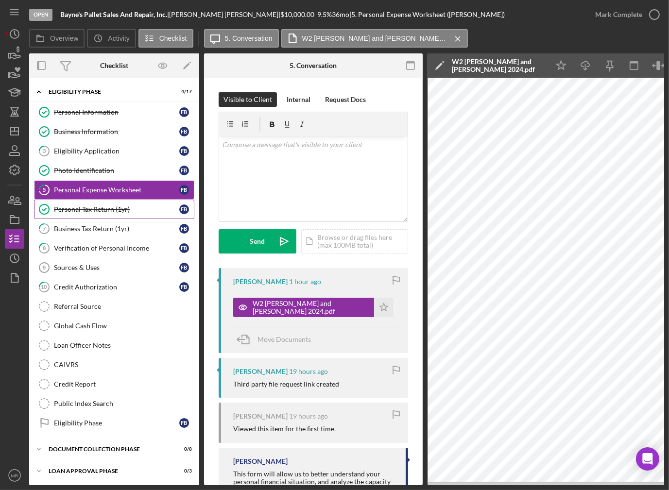
click at [95, 204] on link "Personal Tax Return (1yr) Personal Tax Return (1yr) F B" at bounding box center [114, 209] width 160 height 19
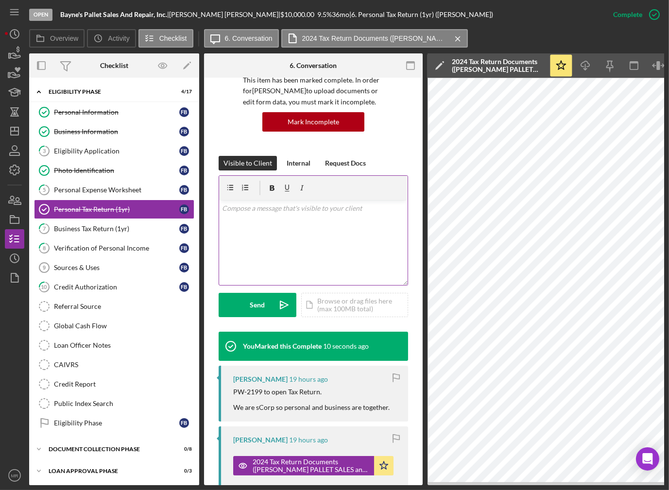
scroll to position [97, 0]
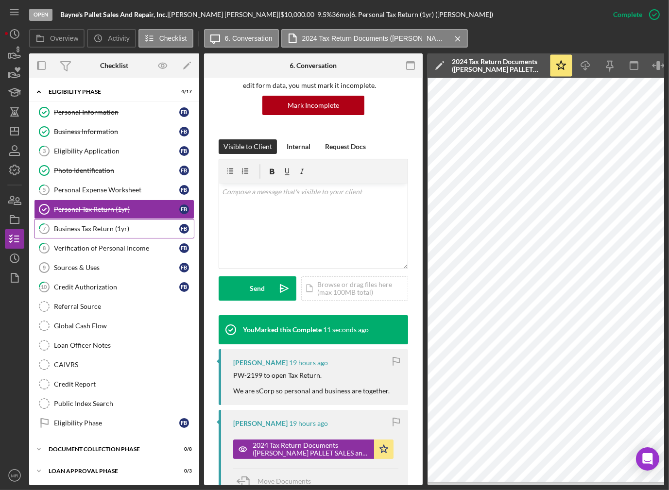
click at [146, 234] on link "7 Business Tax Return (1yr) F B" at bounding box center [114, 228] width 160 height 19
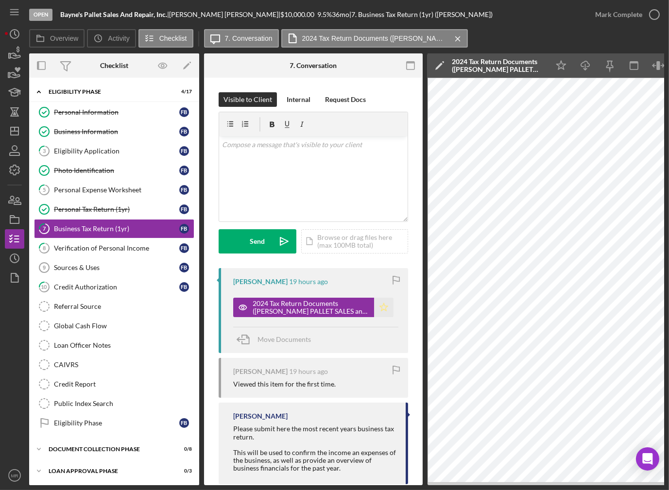
click at [385, 307] on icon "Icon/Star" at bounding box center [383, 307] width 19 height 19
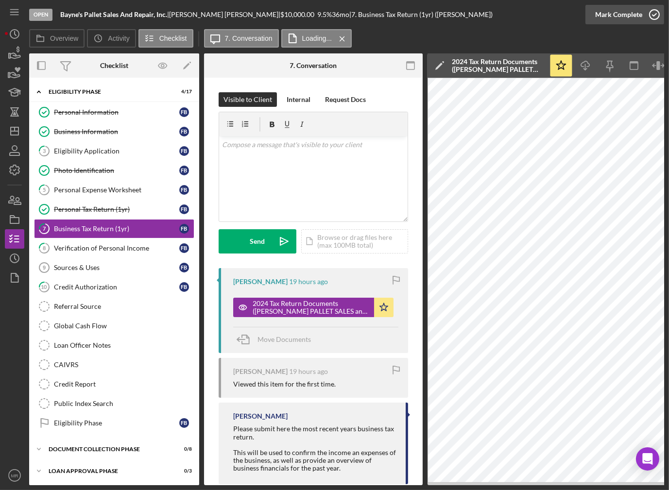
click at [608, 17] on div "Mark Complete" at bounding box center [618, 14] width 47 height 19
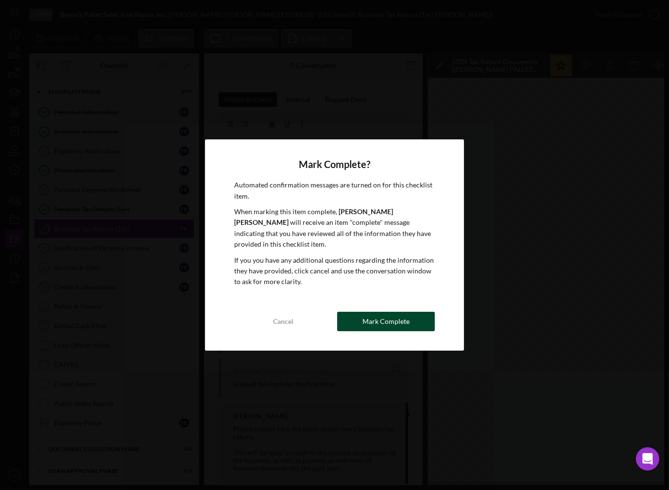
click at [400, 312] on div "Mark Complete" at bounding box center [385, 321] width 47 height 19
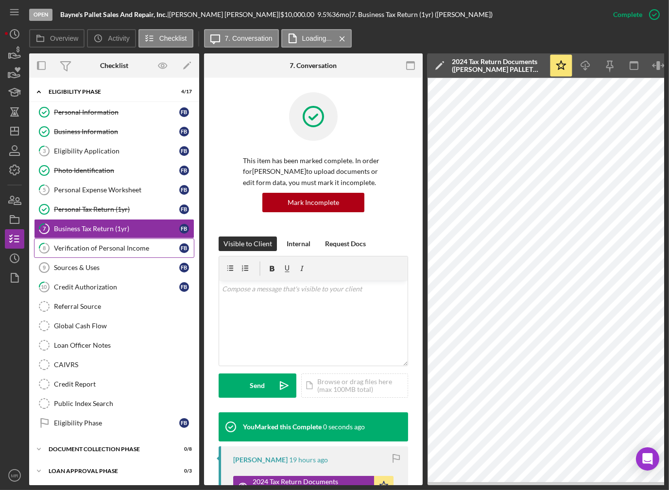
click at [136, 255] on link "8 Verification of Personal Income F B" at bounding box center [114, 248] width 160 height 19
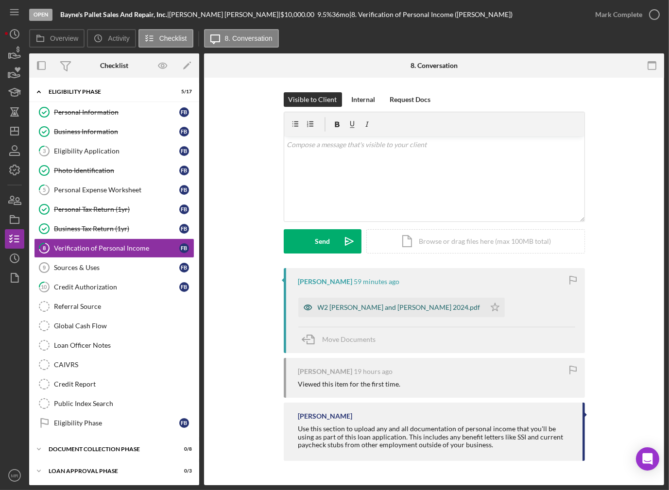
click at [367, 310] on div "W2 [PERSON_NAME] and [PERSON_NAME] 2024.pdf" at bounding box center [399, 308] width 163 height 8
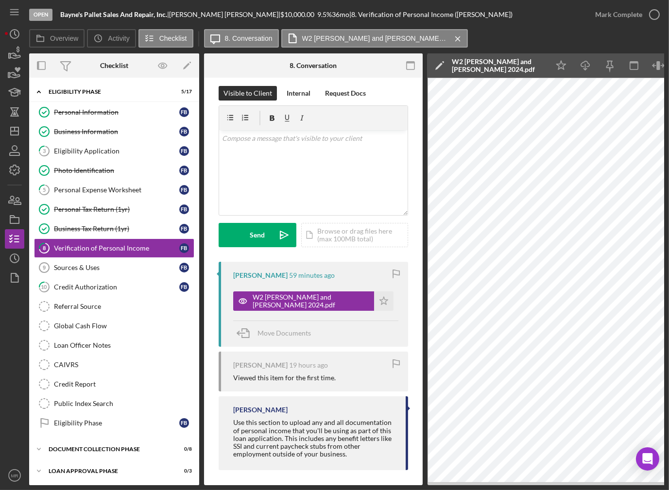
scroll to position [12, 0]
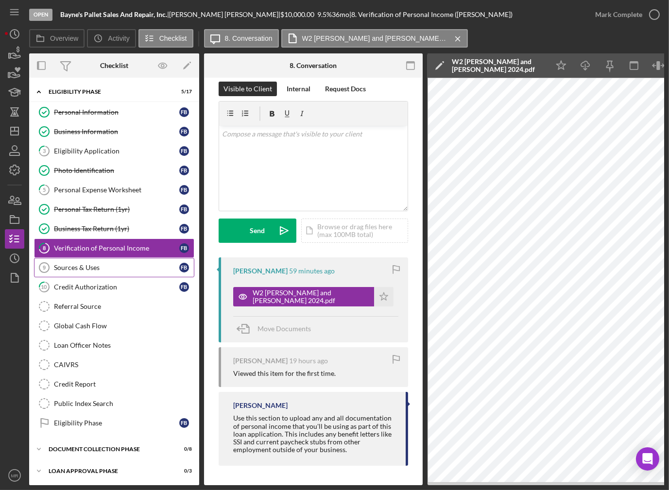
click at [119, 264] on div "Sources & Uses" at bounding box center [116, 268] width 125 height 8
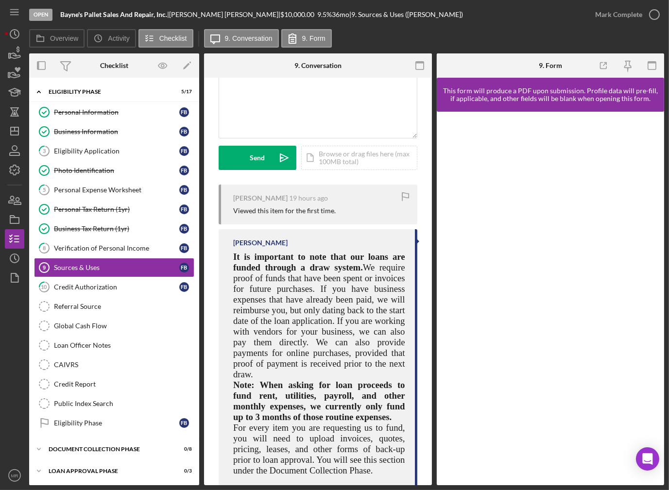
scroll to position [98, 0]
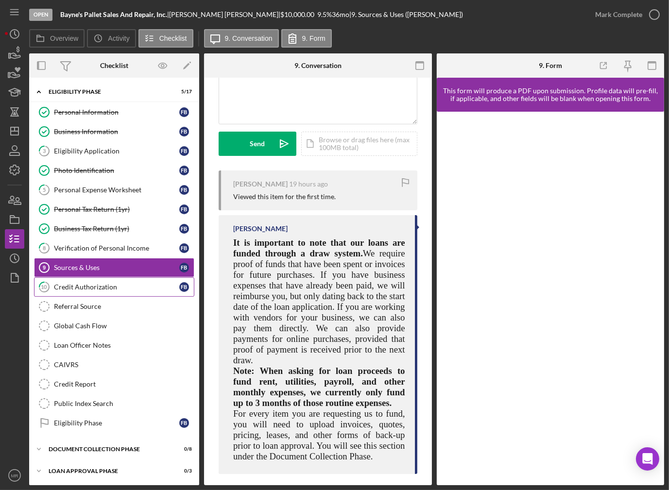
click at [98, 283] on div "Credit Authorization" at bounding box center [116, 287] width 125 height 8
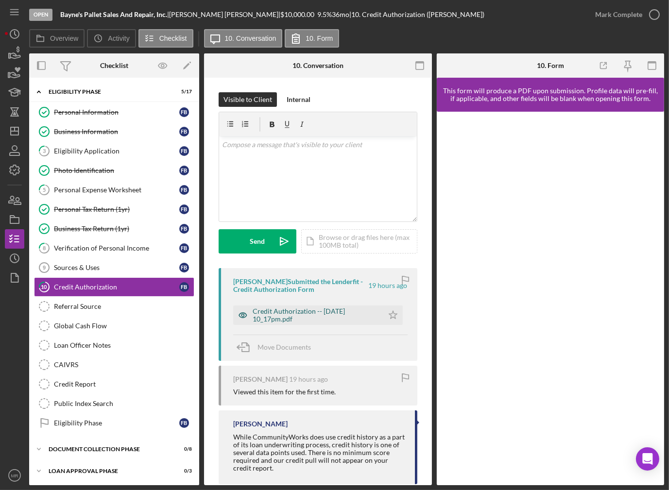
click at [291, 317] on div "Credit Authorization -- [DATE] 10_17pm.pdf" at bounding box center [316, 315] width 126 height 16
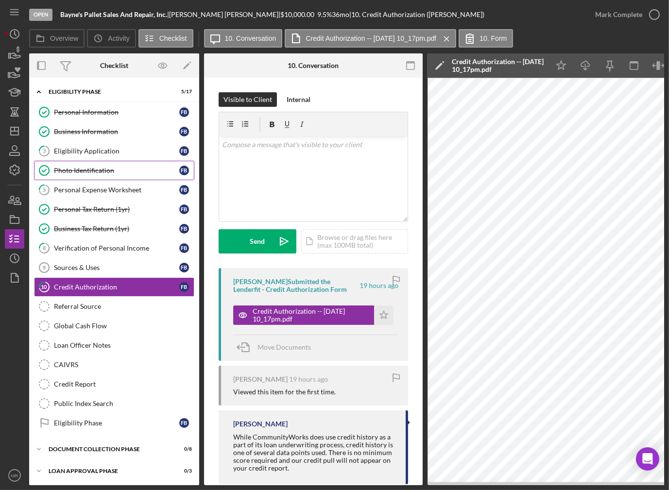
click at [101, 171] on div "Photo Identification" at bounding box center [116, 171] width 125 height 8
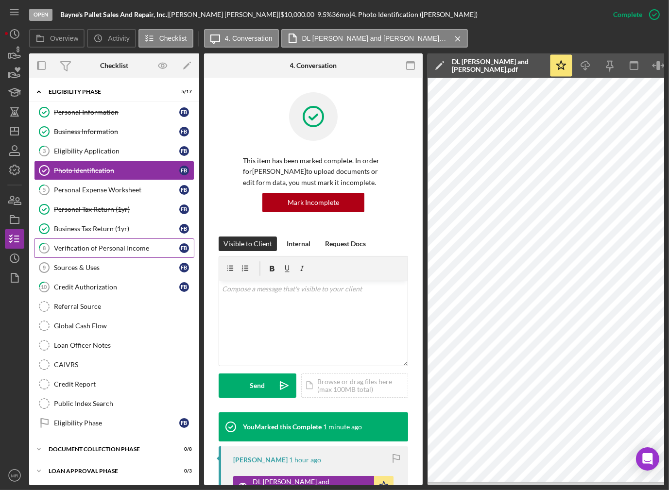
click at [102, 250] on div "Verification of Personal Income" at bounding box center [116, 248] width 125 height 8
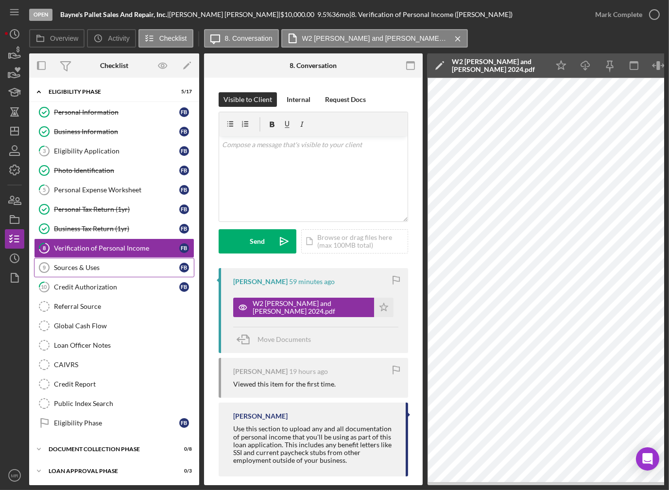
click at [100, 267] on div "Sources & Uses" at bounding box center [116, 268] width 125 height 8
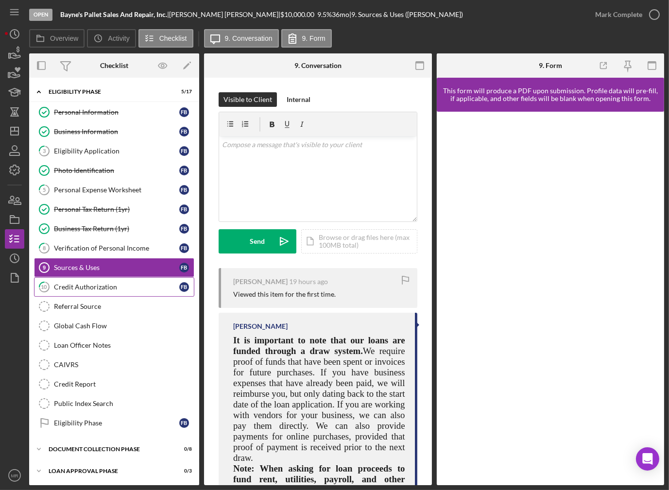
click at [99, 288] on div "Credit Authorization" at bounding box center [116, 287] width 125 height 8
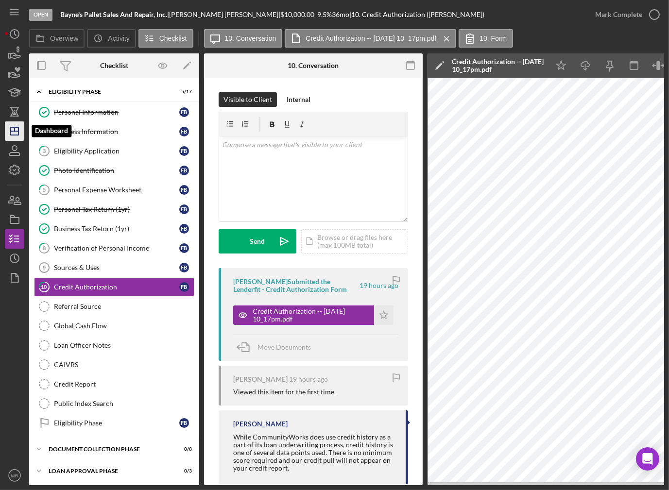
click at [9, 127] on icon "Icon/Dashboard" at bounding box center [14, 131] width 24 height 24
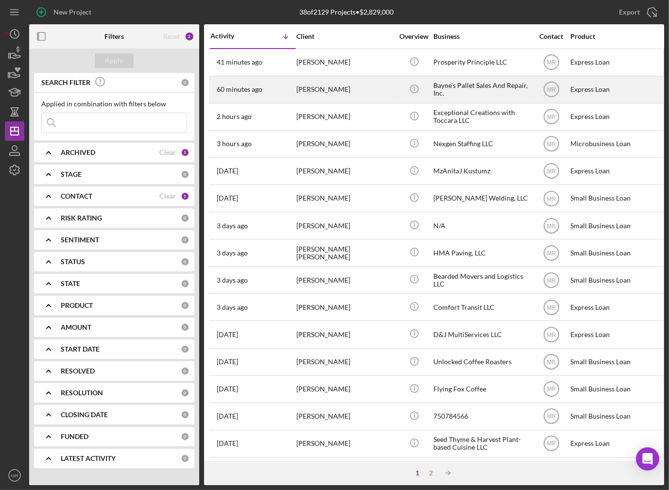
click at [273, 89] on div "60 minutes ago [PERSON_NAME]" at bounding box center [252, 90] width 85 height 26
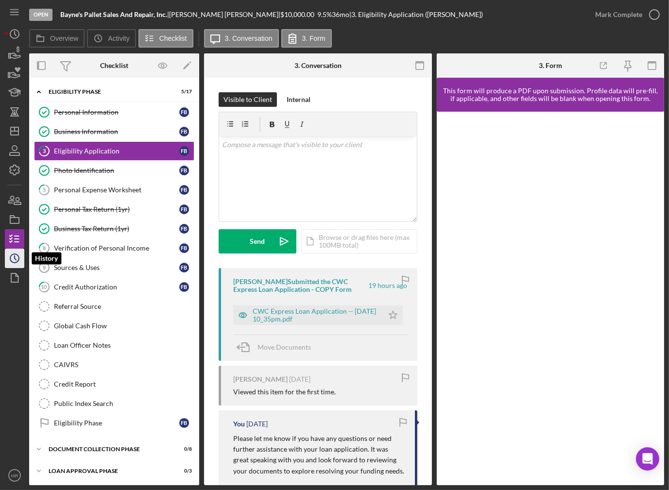
click at [16, 253] on icon "Icon/History" at bounding box center [14, 258] width 24 height 24
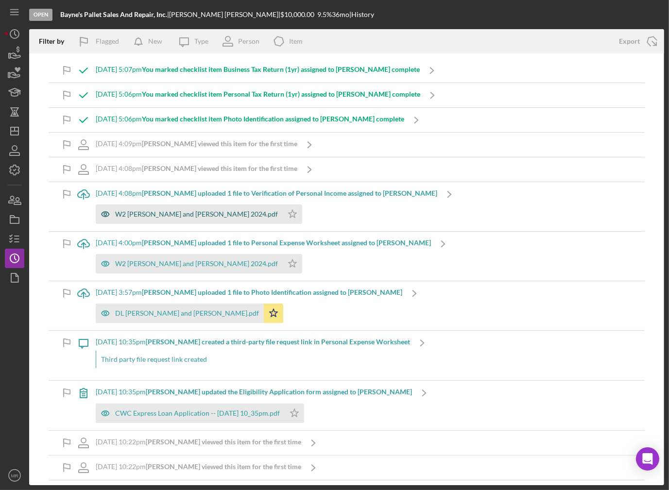
click at [183, 212] on div "W2 [PERSON_NAME] and [PERSON_NAME] 2024.pdf" at bounding box center [196, 214] width 163 height 8
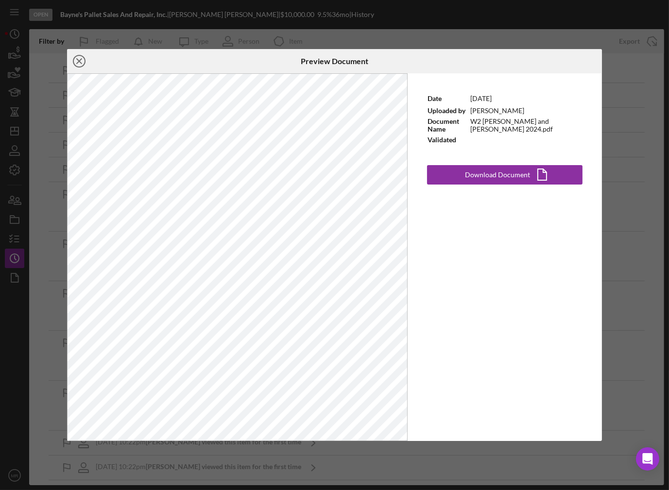
click at [81, 65] on icon "Icon/Close" at bounding box center [79, 61] width 24 height 24
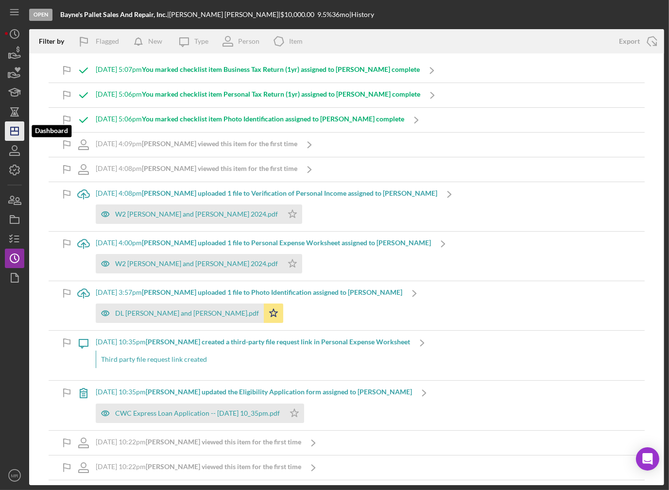
click at [19, 132] on icon "Icon/Dashboard" at bounding box center [14, 131] width 24 height 24
